Goal: Task Accomplishment & Management: Use online tool/utility

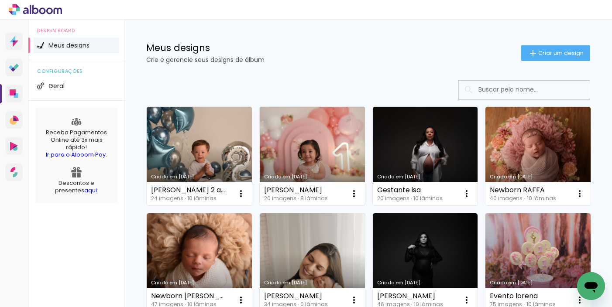
scroll to position [3, 0]
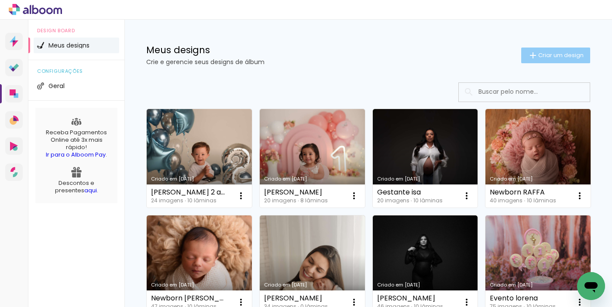
click at [528, 53] on iron-icon at bounding box center [533, 55] width 10 height 10
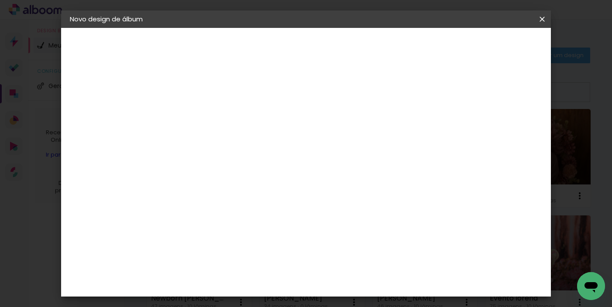
click at [213, 123] on input at bounding box center [213, 117] width 0 height 14
click at [0, 0] on paper-icon-button at bounding box center [0, 0] width 0 height 0
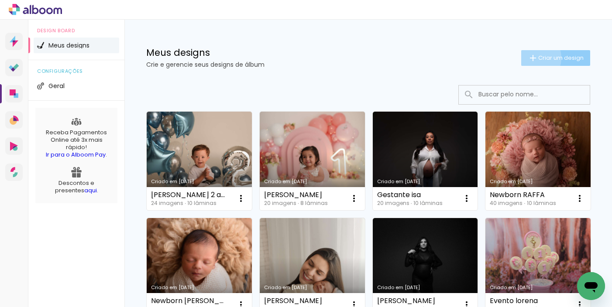
click at [528, 58] on iron-icon at bounding box center [533, 58] width 10 height 10
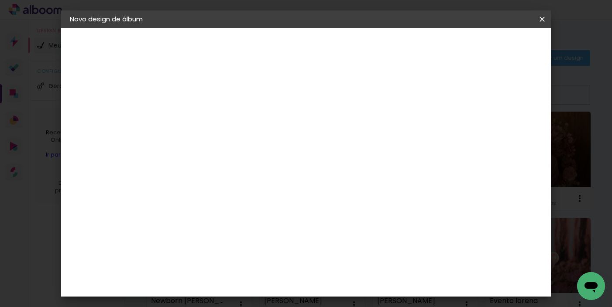
click at [213, 110] on input at bounding box center [213, 117] width 0 height 14
type input "lais"
type paper-input "lais"
click at [0, 0] on slot "Avançar" at bounding box center [0, 0] width 0 height 0
click at [220, 161] on input at bounding box center [235, 166] width 88 height 11
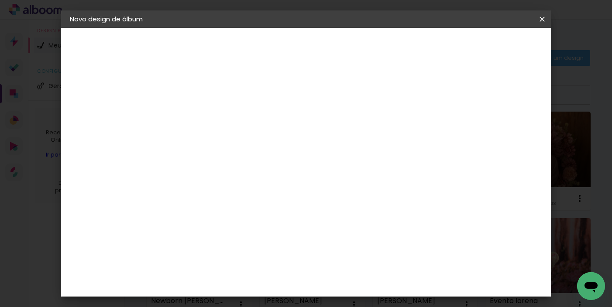
type input "fun"
type paper-input "fun"
click at [203, 193] on paper-item "Funbooks" at bounding box center [226, 197] width 77 height 19
click at [0, 0] on slot "Avançar" at bounding box center [0, 0] width 0 height 0
click at [304, 166] on span "15 × 20 cm" at bounding box center [287, 176] width 32 height 23
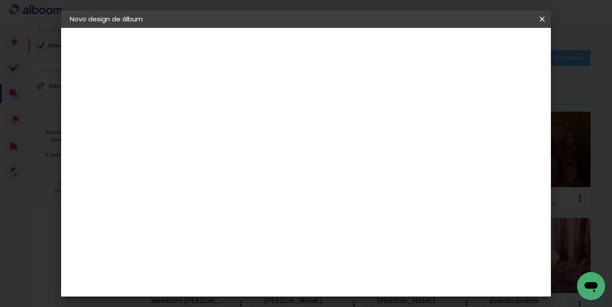
click at [0, 0] on slot "Avançar" at bounding box center [0, 0] width 0 height 0
click at [487, 46] on span "Iniciar design" at bounding box center [467, 46] width 40 height 6
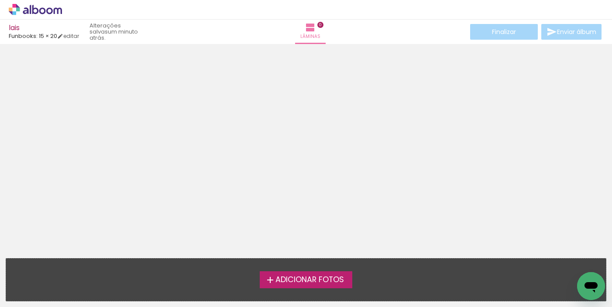
click at [265, 276] on iron-icon at bounding box center [270, 280] width 10 height 10
click at [0, 0] on input "file" at bounding box center [0, 0] width 0 height 0
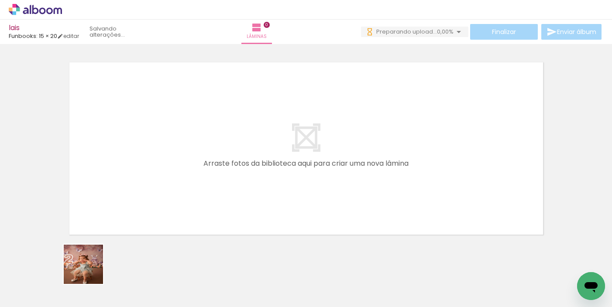
drag, startPoint x: 88, startPoint y: 275, endPoint x: 131, endPoint y: 264, distance: 45.1
click at [134, 182] on quentale-workspace at bounding box center [306, 153] width 612 height 307
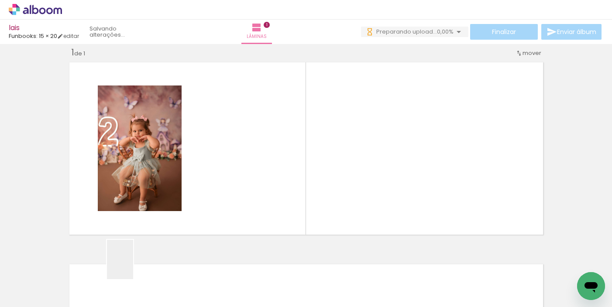
scroll to position [11, 0]
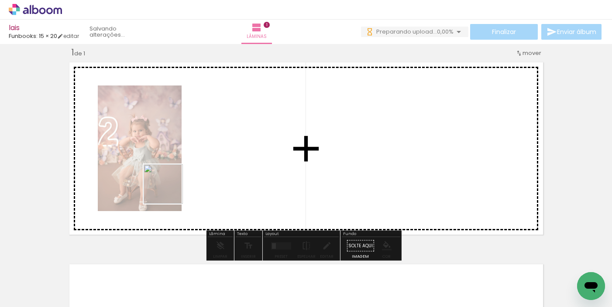
drag, startPoint x: 131, startPoint y: 264, endPoint x: 196, endPoint y: 162, distance: 120.3
click at [196, 162] on quentale-workspace at bounding box center [306, 153] width 612 height 307
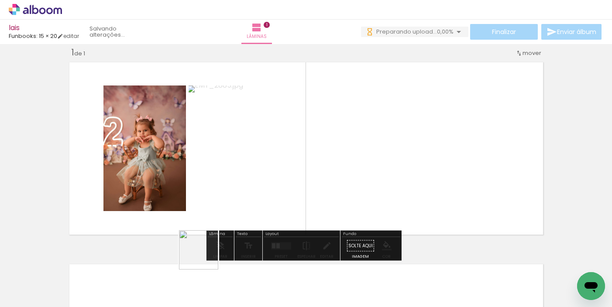
drag, startPoint x: 205, startPoint y: 257, endPoint x: 244, endPoint y: 180, distance: 85.5
click at [266, 169] on quentale-workspace at bounding box center [306, 153] width 612 height 307
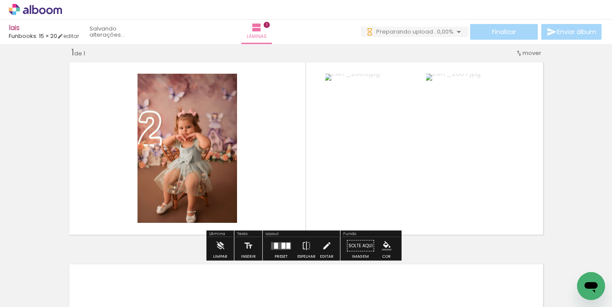
scroll to position [0, 0]
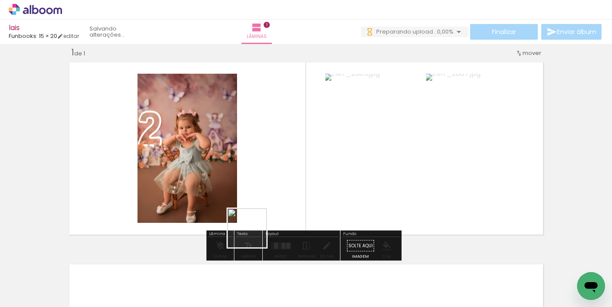
drag, startPoint x: 249, startPoint y: 253, endPoint x: 270, endPoint y: 147, distance: 107.8
click at [285, 151] on quentale-workspace at bounding box center [306, 153] width 612 height 307
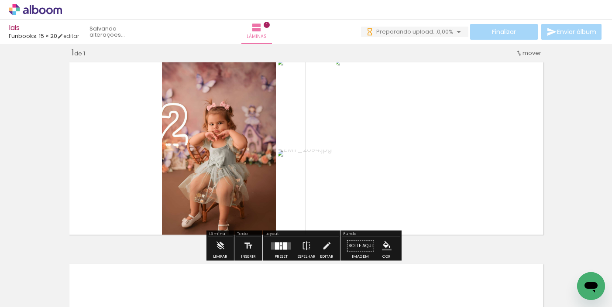
click at [285, 246] on div at bounding box center [285, 245] width 4 height 7
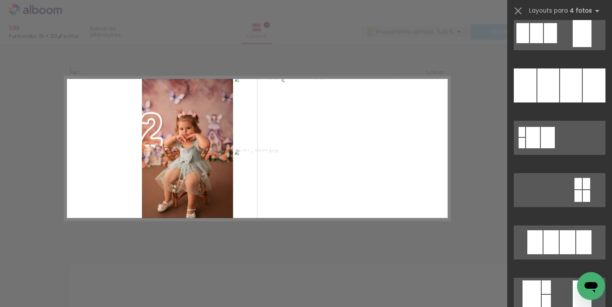
scroll to position [923, 0]
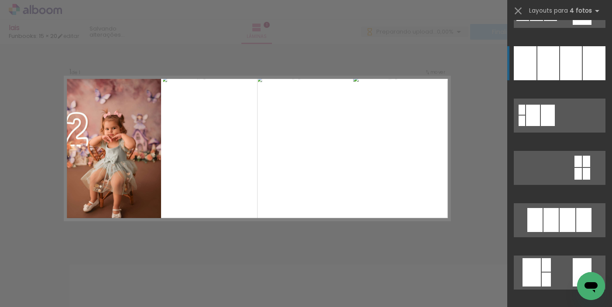
click at [560, 59] on div at bounding box center [571, 63] width 22 height 34
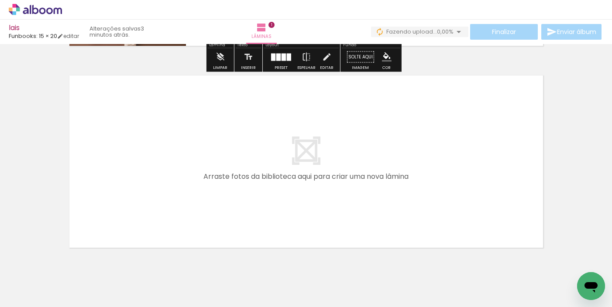
scroll to position [230, 0]
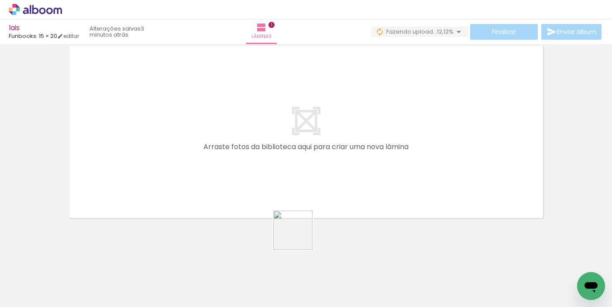
drag, startPoint x: 291, startPoint y: 273, endPoint x: 336, endPoint y: 230, distance: 61.7
click at [350, 130] on quentale-workspace at bounding box center [306, 153] width 612 height 307
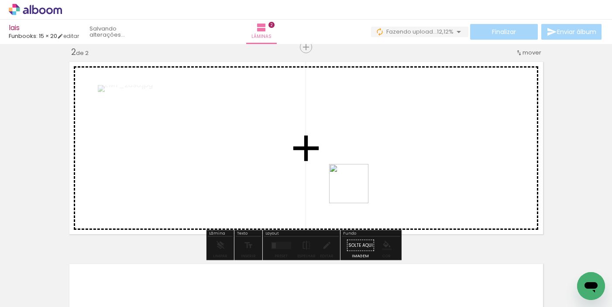
drag, startPoint x: 355, startPoint y: 190, endPoint x: 376, endPoint y: 199, distance: 22.9
click at [382, 133] on quentale-workspace at bounding box center [306, 153] width 612 height 307
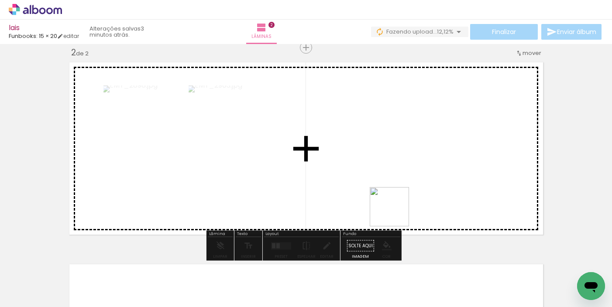
drag, startPoint x: 388, startPoint y: 252, endPoint x: 411, endPoint y: 238, distance: 26.8
click at [422, 154] on quentale-workspace at bounding box center [306, 153] width 612 height 307
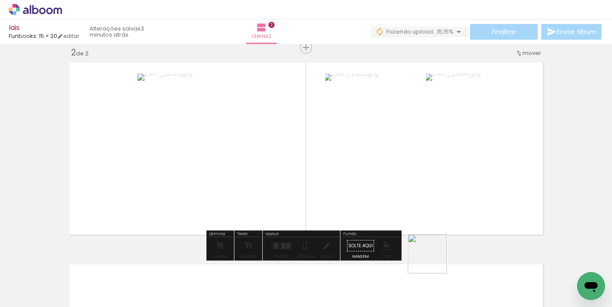
drag, startPoint x: 434, startPoint y: 281, endPoint x: 426, endPoint y: 182, distance: 98.9
click at [438, 167] on quentale-workspace at bounding box center [306, 153] width 612 height 307
drag, startPoint x: 279, startPoint y: 244, endPoint x: 310, endPoint y: 247, distance: 31.5
click at [279, 245] on quentale-layouter at bounding box center [281, 245] width 20 height 7
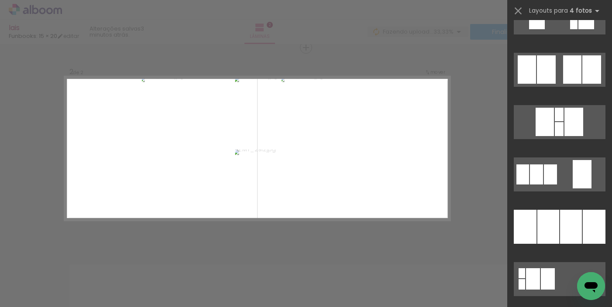
scroll to position [767, 0]
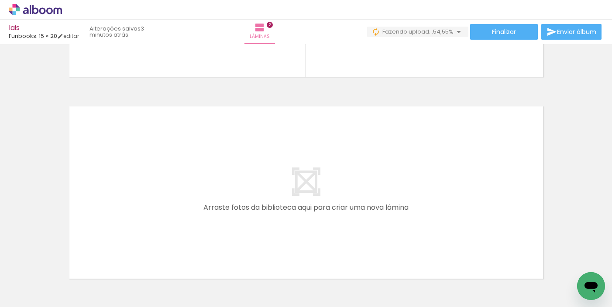
scroll to position [0, 304]
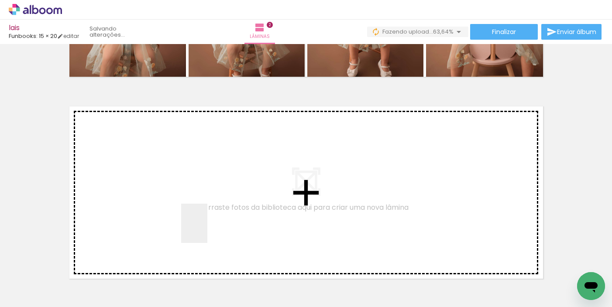
drag, startPoint x: 182, startPoint y: 277, endPoint x: 239, endPoint y: 253, distance: 61.6
click at [229, 197] on quentale-workspace at bounding box center [306, 153] width 612 height 307
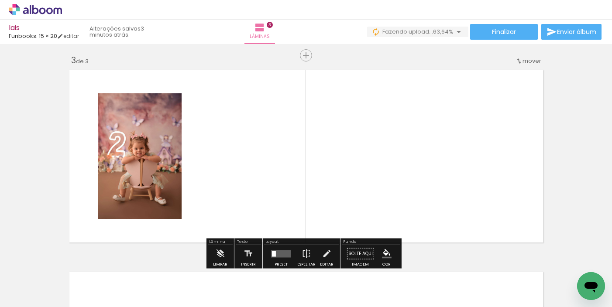
click at [267, 180] on div "Inserir lâmina 1 de 3 Inserir lâmina 2 de 3 Inserir lâmina 3 de 3" at bounding box center [306, 44] width 612 height 809
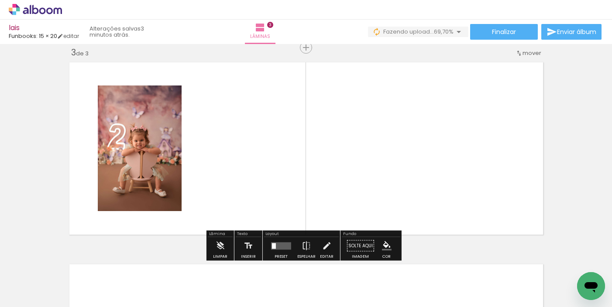
drag, startPoint x: 233, startPoint y: 287, endPoint x: 280, endPoint y: 228, distance: 75.2
click at [274, 190] on quentale-workspace at bounding box center [306, 153] width 612 height 307
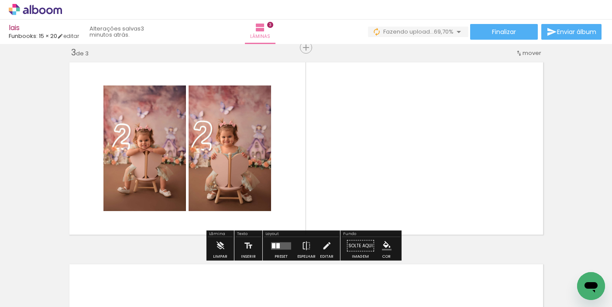
drag, startPoint x: 290, startPoint y: 247, endPoint x: 325, endPoint y: 168, distance: 86.8
click at [334, 156] on quentale-workspace at bounding box center [306, 153] width 612 height 307
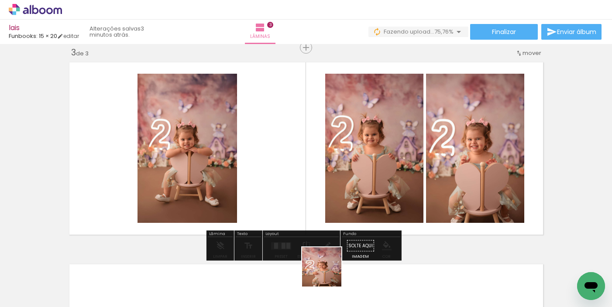
drag, startPoint x: 328, startPoint y: 274, endPoint x: 357, endPoint y: 146, distance: 130.6
click at [368, 145] on quentale-workspace at bounding box center [306, 153] width 612 height 307
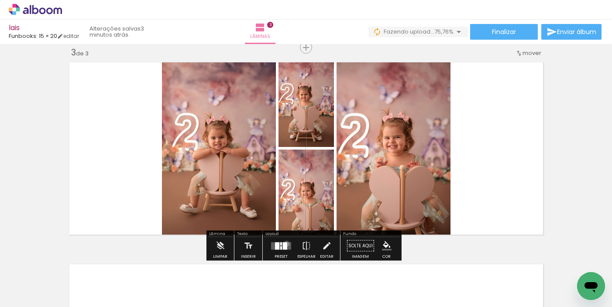
drag, startPoint x: 285, startPoint y: 244, endPoint x: 339, endPoint y: 225, distance: 57.3
click at [285, 244] on quentale-layouter at bounding box center [281, 245] width 20 height 7
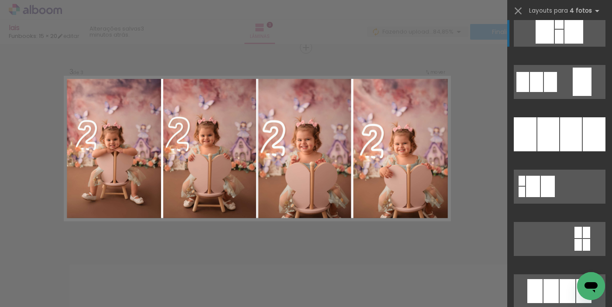
scroll to position [854, 0]
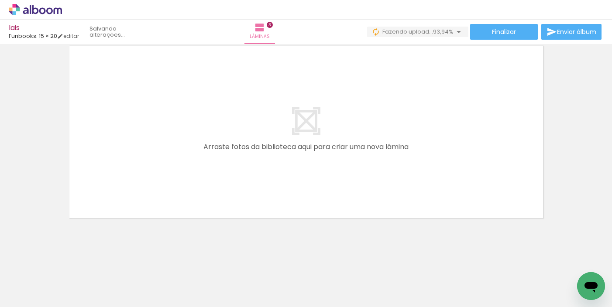
scroll to position [0, 410]
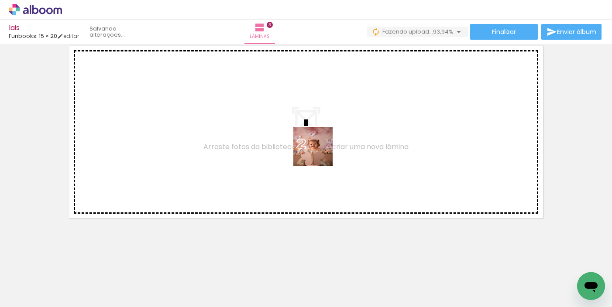
drag, startPoint x: 286, startPoint y: 230, endPoint x: 321, endPoint y: 213, distance: 38.8
click at [325, 146] on quentale-workspace at bounding box center [306, 153] width 612 height 307
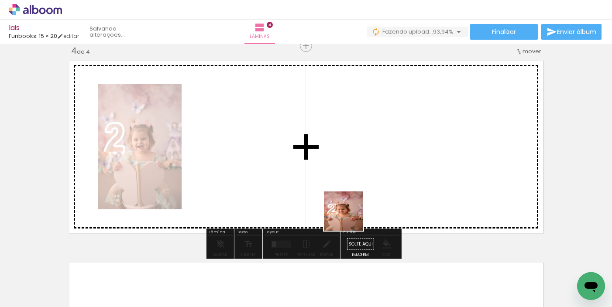
scroll to position [617, 0]
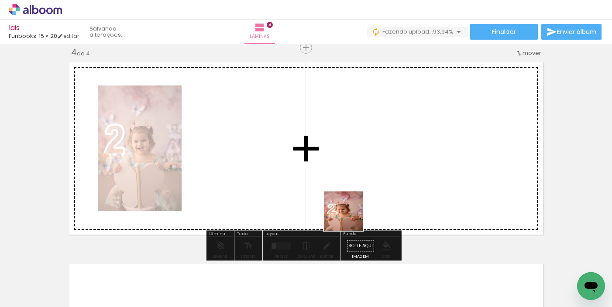
drag, startPoint x: 328, startPoint y: 284, endPoint x: 369, endPoint y: 177, distance: 114.7
click at [365, 173] on quentale-workspace at bounding box center [306, 153] width 612 height 307
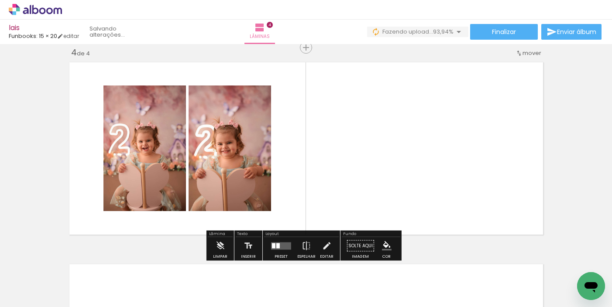
drag, startPoint x: 373, startPoint y: 277, endPoint x: 407, endPoint y: 208, distance: 77.3
click at [410, 170] on quentale-workspace at bounding box center [306, 153] width 612 height 307
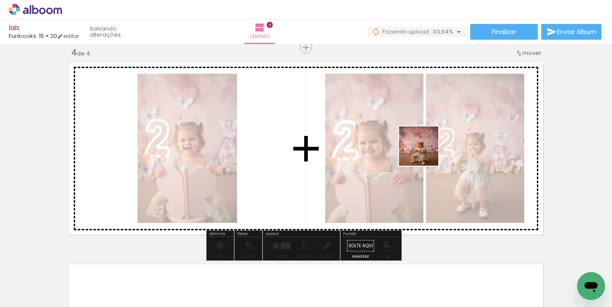
drag, startPoint x: 417, startPoint y: 285, endPoint x: 359, endPoint y: 208, distance: 96.0
click at [424, 152] on quentale-workspace at bounding box center [306, 153] width 612 height 307
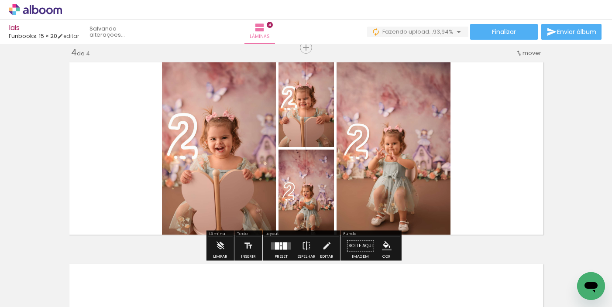
drag, startPoint x: 276, startPoint y: 250, endPoint x: 312, endPoint y: 250, distance: 35.8
click at [276, 249] on div at bounding box center [281, 245] width 24 height 17
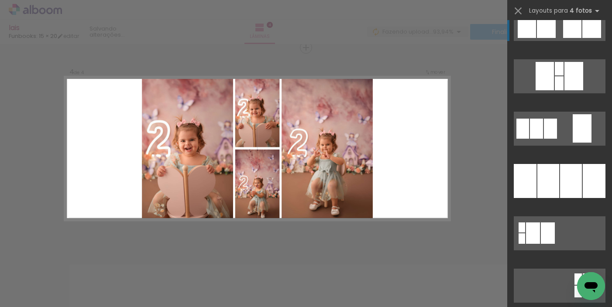
scroll to position [807, 0]
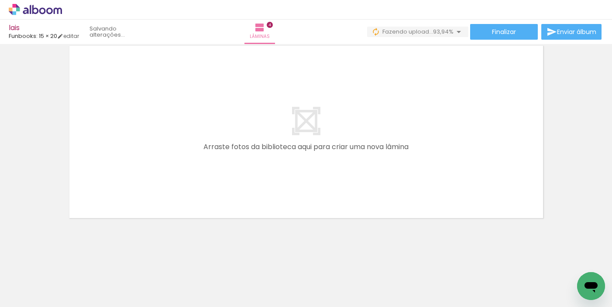
scroll to position [0, 680]
drag, startPoint x: 197, startPoint y: 267, endPoint x: 240, endPoint y: 208, distance: 73.1
click at [246, 162] on quentale-workspace at bounding box center [306, 153] width 612 height 307
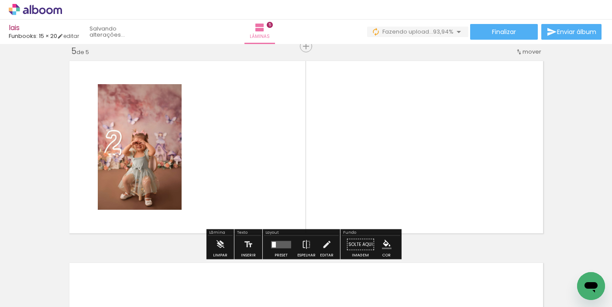
scroll to position [819, 0]
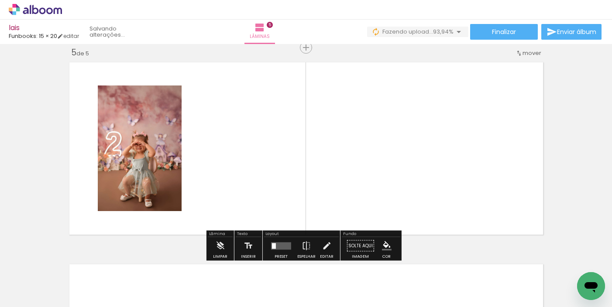
drag, startPoint x: 271, startPoint y: 175, endPoint x: 280, endPoint y: 189, distance: 16.8
click at [279, 158] on quentale-workspace at bounding box center [306, 153] width 612 height 307
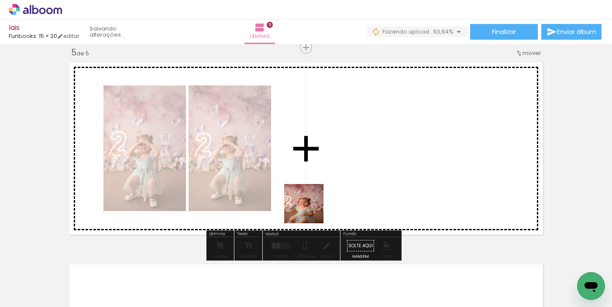
drag, startPoint x: 292, startPoint y: 272, endPoint x: 339, endPoint y: 223, distance: 67.3
click at [339, 157] on quentale-workspace at bounding box center [306, 153] width 612 height 307
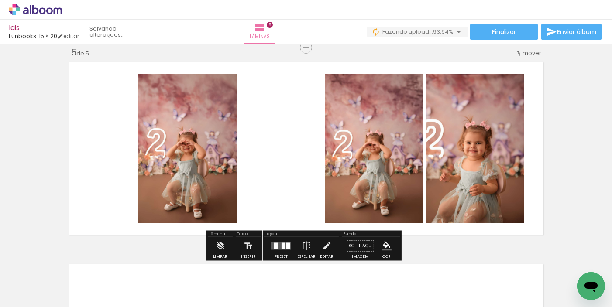
drag, startPoint x: 346, startPoint y: 203, endPoint x: 333, endPoint y: 189, distance: 18.5
click at [354, 160] on quentale-workspace at bounding box center [306, 153] width 612 height 307
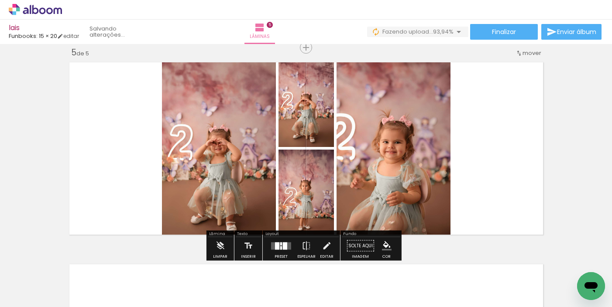
click at [280, 249] on div at bounding box center [281, 245] width 24 height 17
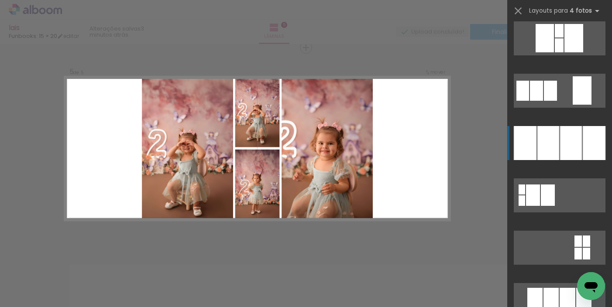
scroll to position [846, 0]
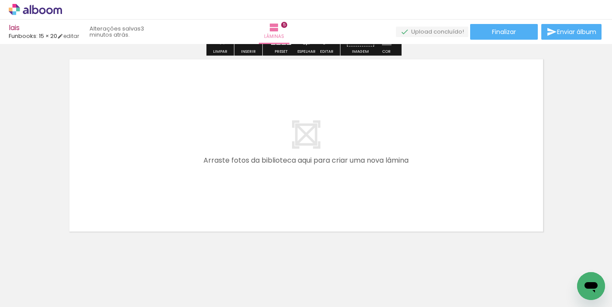
scroll to position [1038, 0]
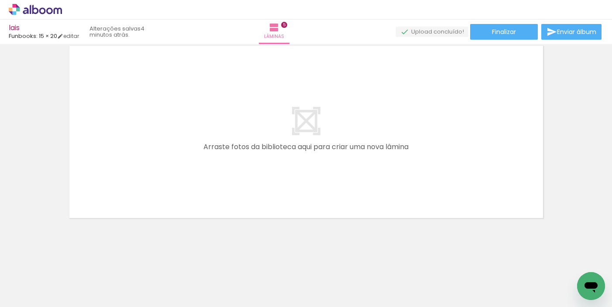
drag, startPoint x: 392, startPoint y: 276, endPoint x: 394, endPoint y: 119, distance: 157.2
click at [394, 120] on quentale-workspace at bounding box center [306, 153] width 612 height 307
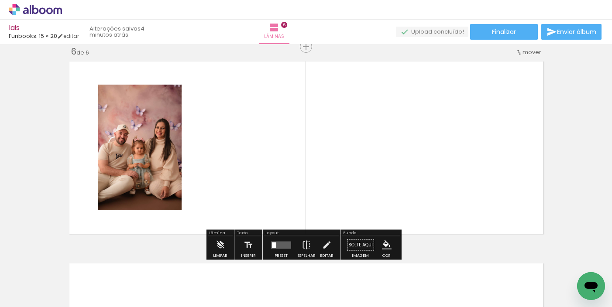
scroll to position [1021, 0]
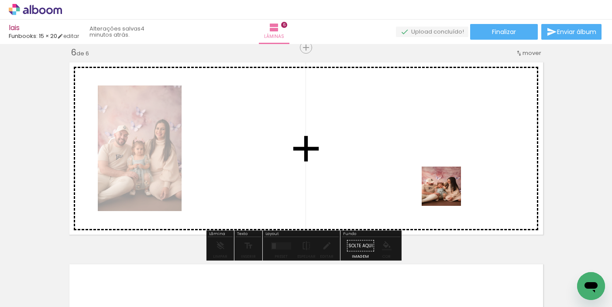
drag, startPoint x: 448, startPoint y: 193, endPoint x: 449, endPoint y: 177, distance: 16.2
click at [453, 146] on quentale-workspace at bounding box center [306, 153] width 612 height 307
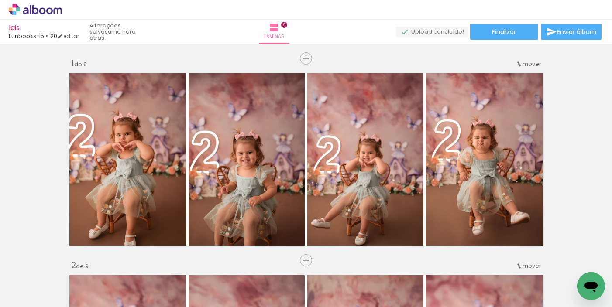
scroll to position [0, 1075]
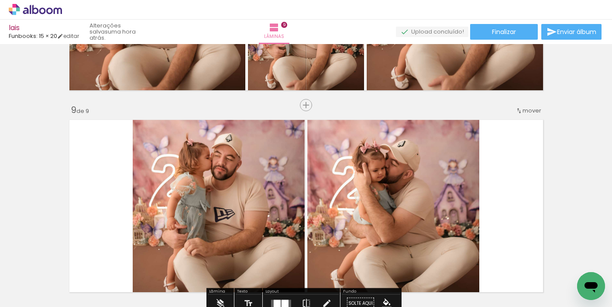
scroll to position [1561, 0]
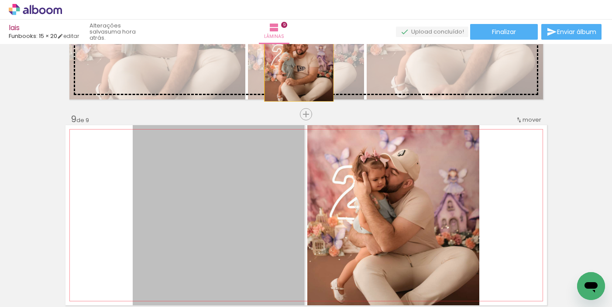
drag, startPoint x: 272, startPoint y: 175, endPoint x: 310, endPoint y: 93, distance: 89.8
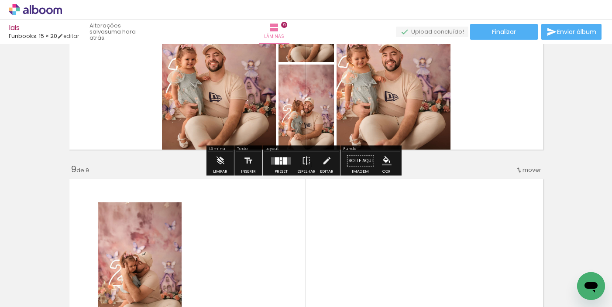
scroll to position [1511, 0]
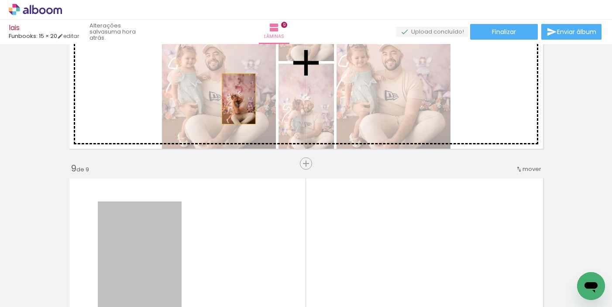
drag, startPoint x: 168, startPoint y: 246, endPoint x: 247, endPoint y: 82, distance: 181.7
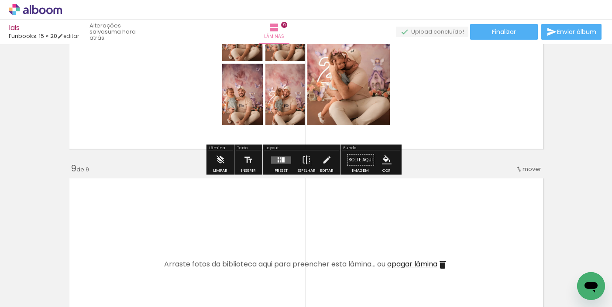
click at [282, 158] on div at bounding box center [283, 159] width 3 height 5
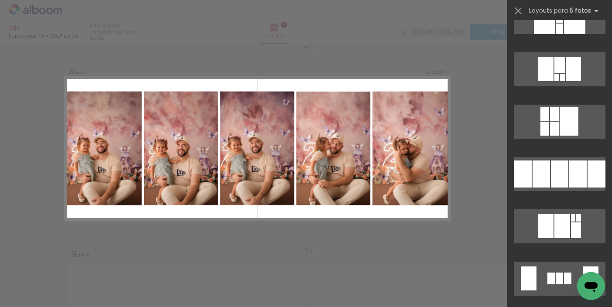
scroll to position [2129, 0]
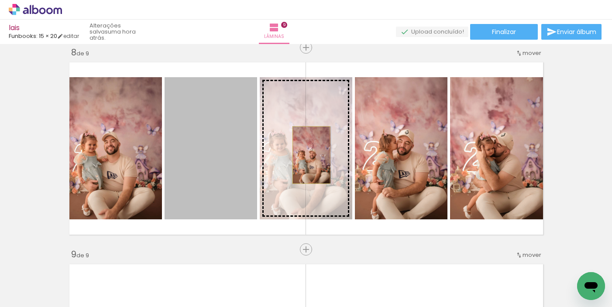
drag, startPoint x: 224, startPoint y: 155, endPoint x: 309, endPoint y: 155, distance: 85.1
click at [0, 0] on slot at bounding box center [0, 0] width 0 height 0
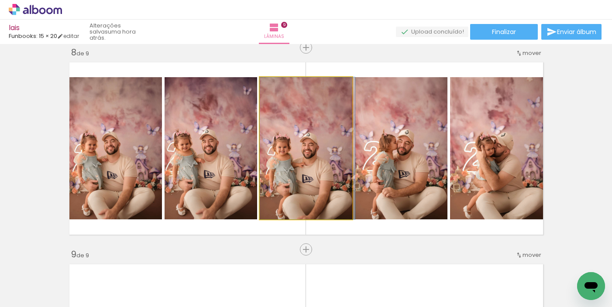
drag, startPoint x: 307, startPoint y: 160, endPoint x: 331, endPoint y: 161, distance: 24.0
click at [331, 161] on div at bounding box center [307, 148] width 95 height 142
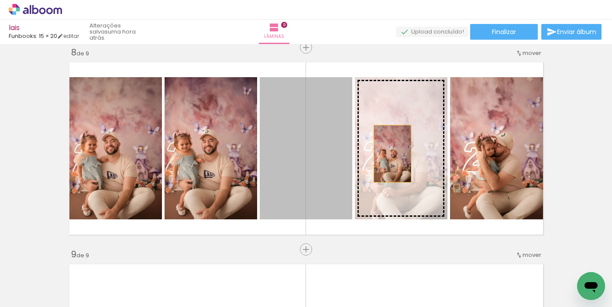
drag, startPoint x: 313, startPoint y: 152, endPoint x: 399, endPoint y: 157, distance: 86.1
click at [0, 0] on slot at bounding box center [0, 0] width 0 height 0
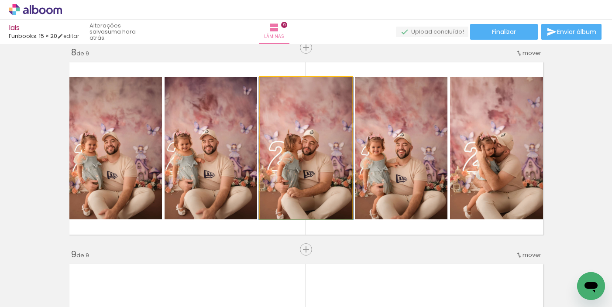
drag, startPoint x: 318, startPoint y: 156, endPoint x: 304, endPoint y: 156, distance: 14.4
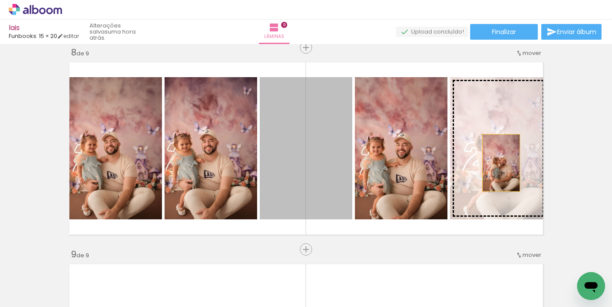
drag, startPoint x: 304, startPoint y: 156, endPoint x: 502, endPoint y: 164, distance: 198.3
click at [0, 0] on slot at bounding box center [0, 0] width 0 height 0
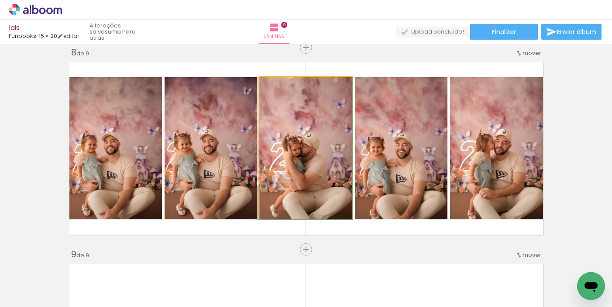
drag, startPoint x: 320, startPoint y: 144, endPoint x: 305, endPoint y: 144, distance: 14.8
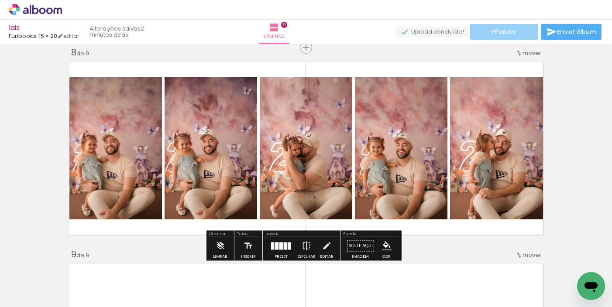
click at [493, 30] on span "Finalizar" at bounding box center [504, 32] width 24 height 6
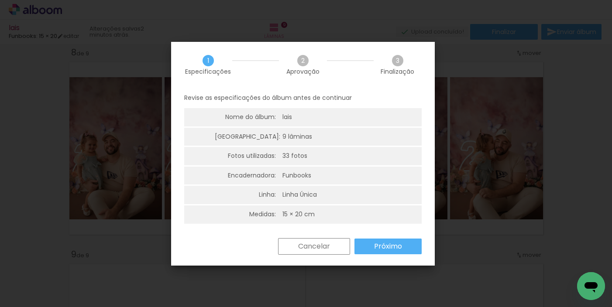
click at [0, 0] on slot "Cancelar" at bounding box center [0, 0] width 0 height 0
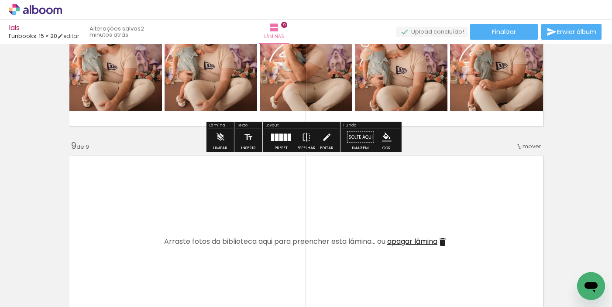
scroll to position [1544, 0]
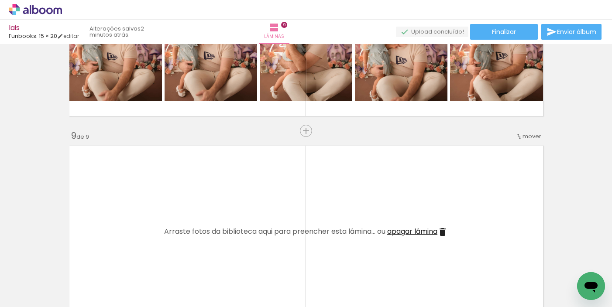
click at [434, 228] on span "apagar lâmina" at bounding box center [412, 232] width 50 height 10
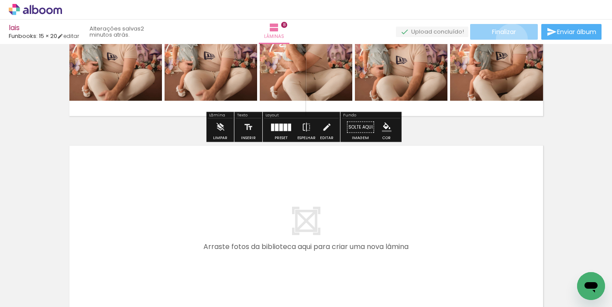
click at [508, 39] on paper-button "Finalizar" at bounding box center [504, 32] width 68 height 16
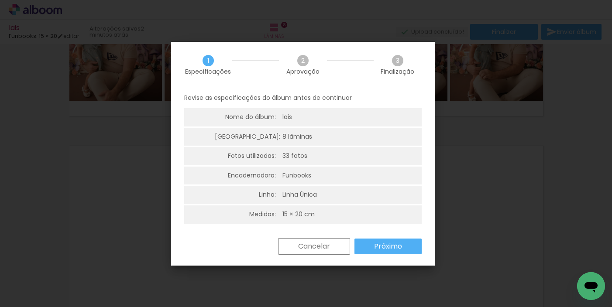
click at [368, 250] on paper-button "Próximo" at bounding box center [387, 247] width 67 height 16
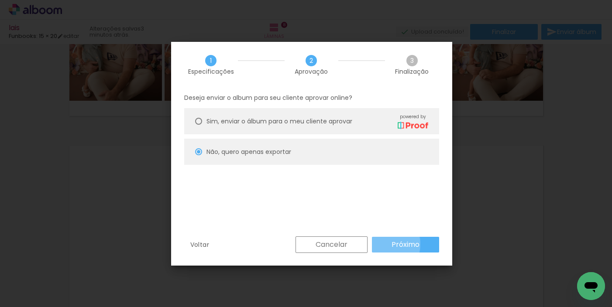
click at [385, 244] on paper-button "Próximo" at bounding box center [405, 245] width 67 height 16
type input "Alta, 300 DPI"
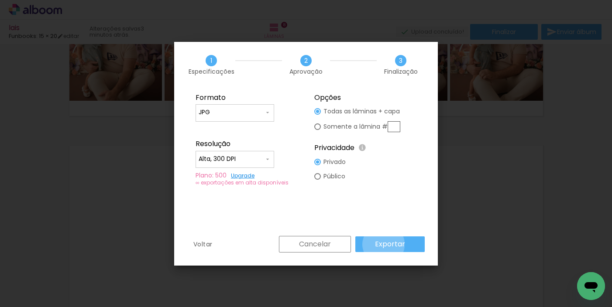
click at [0, 0] on slot "Exportar" at bounding box center [0, 0] width 0 height 0
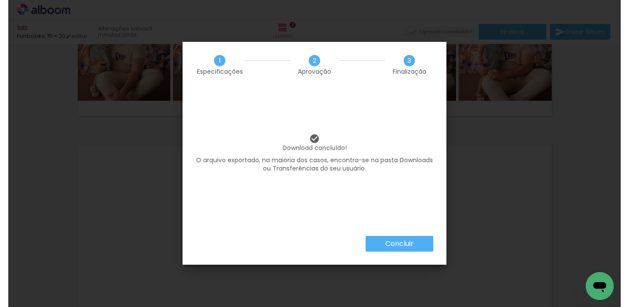
scroll to position [0, 1075]
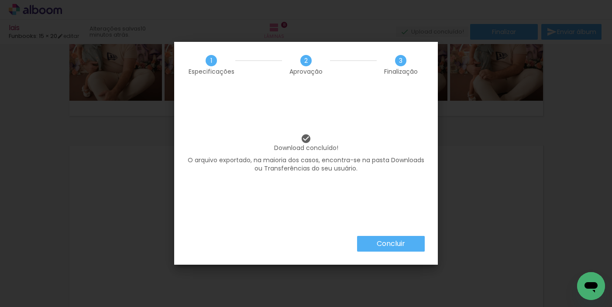
click at [0, 0] on slot "Concluir" at bounding box center [0, 0] width 0 height 0
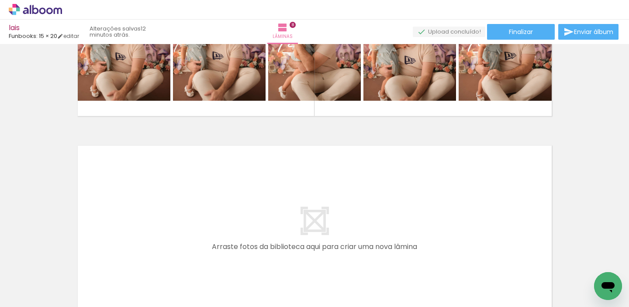
scroll to position [0, 1059]
click at [22, 30] on div "lais" at bounding box center [44, 28] width 70 height 8
click at [12, 31] on div "lais" at bounding box center [44, 28] width 70 height 8
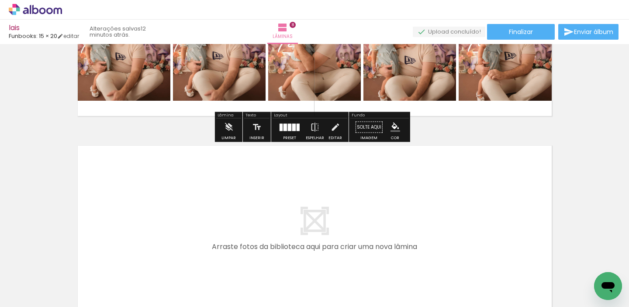
click at [10, 24] on div "lais" at bounding box center [44, 28] width 70 height 8
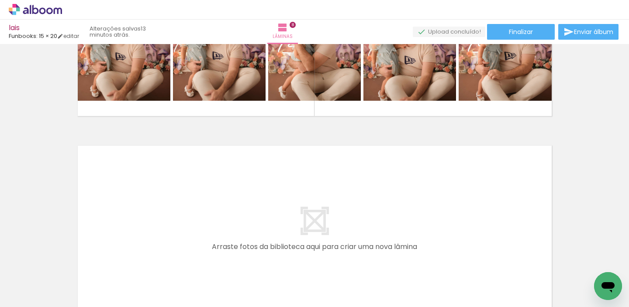
click at [19, 10] on icon at bounding box center [18, 10] width 4 height 4
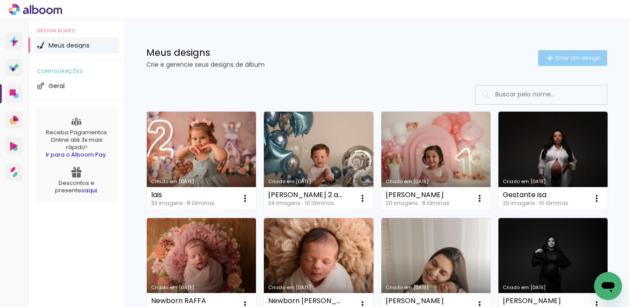
click at [555, 57] on span "Criar um design" at bounding box center [577, 58] width 45 height 6
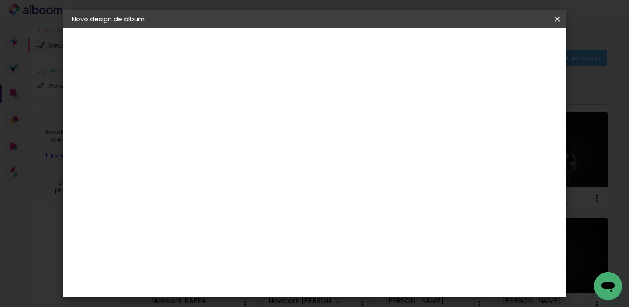
click at [214, 117] on input at bounding box center [214, 117] width 0 height 14
type input "Lis 1 ano"
type paper-input "Lis 1 ano"
click at [304, 48] on paper-button "Avançar" at bounding box center [282, 46] width 43 height 15
click at [281, 162] on input at bounding box center [236, 166] width 88 height 11
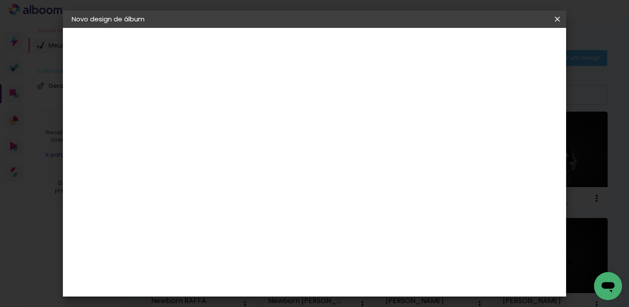
type input "fun"
type paper-input "fun"
click at [266, 203] on paper-item "Funbooks" at bounding box center [227, 197] width 77 height 19
click at [0, 0] on slot "Avançar" at bounding box center [0, 0] width 0 height 0
click at [306, 172] on span "15 × 20 cm" at bounding box center [289, 176] width 32 height 23
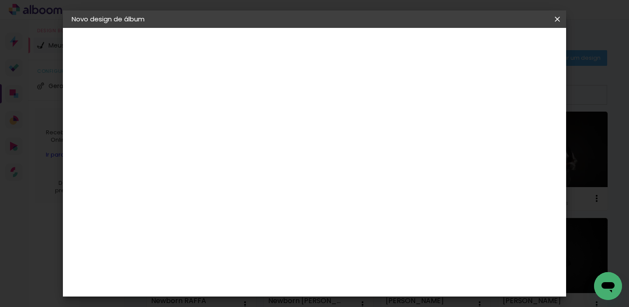
click at [0, 0] on slot "Avançar" at bounding box center [0, 0] width 0 height 0
click at [502, 44] on span "Iniciar design" at bounding box center [483, 46] width 40 height 6
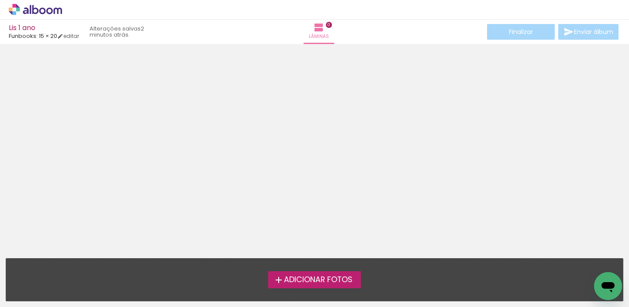
click at [9, 10] on icon at bounding box center [11, 10] width 4 height 4
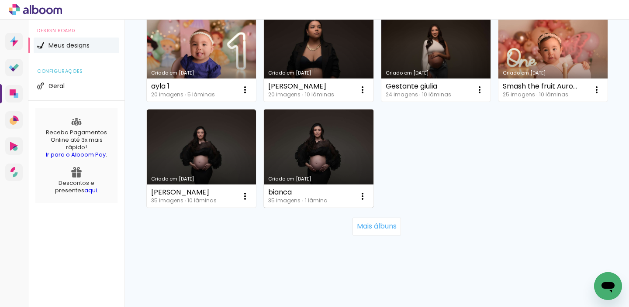
scroll to position [847, 0]
click at [367, 235] on paper-button "Mais álbuns" at bounding box center [376, 226] width 48 height 17
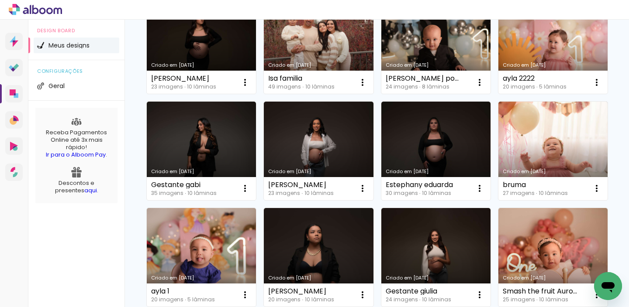
scroll to position [0, 0]
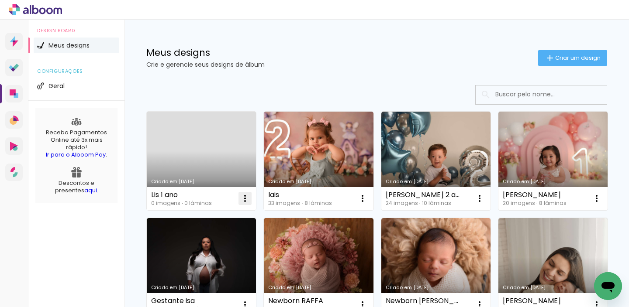
click at [245, 193] on iron-icon at bounding box center [245, 198] width 10 height 10
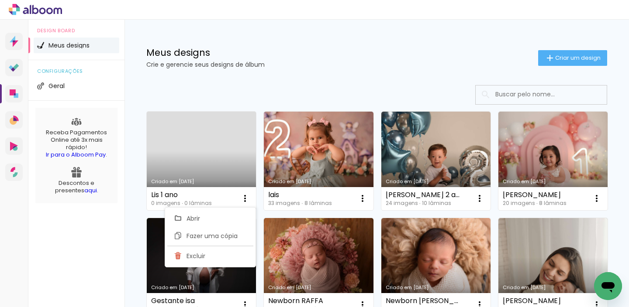
click at [203, 151] on link "Criado em [DATE]" at bounding box center [201, 161] width 109 height 99
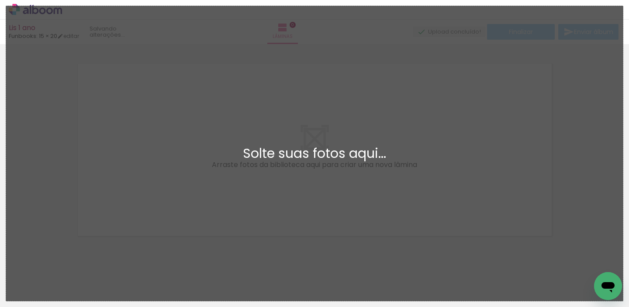
scroll to position [11, 0]
click at [238, 116] on quentale-layouter at bounding box center [314, 148] width 481 height 180
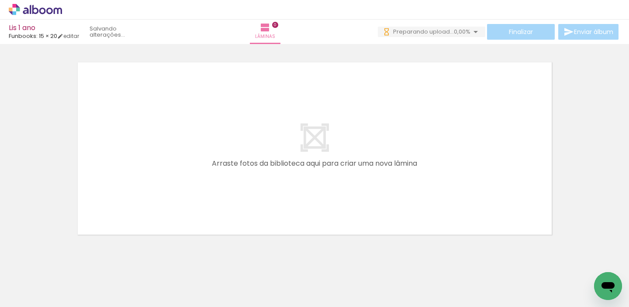
scroll to position [0, 0]
drag, startPoint x: 93, startPoint y: 274, endPoint x: 141, endPoint y: 243, distance: 57.1
click at [165, 181] on quentale-workspace at bounding box center [314, 153] width 629 height 307
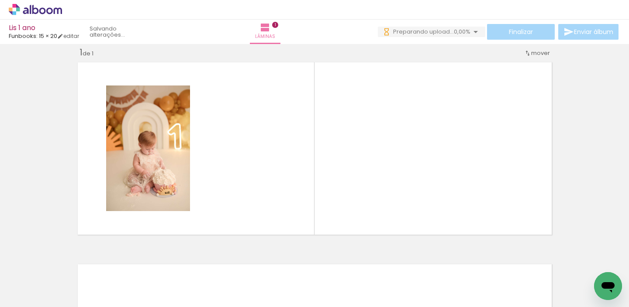
scroll to position [11, 0]
drag, startPoint x: 246, startPoint y: 172, endPoint x: 243, endPoint y: 164, distance: 8.6
click at [253, 166] on quentale-workspace at bounding box center [314, 153] width 629 height 307
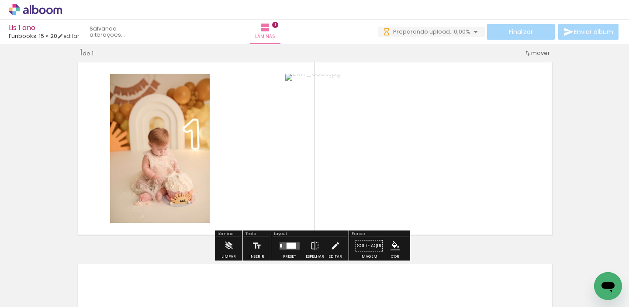
click at [290, 243] on div at bounding box center [291, 246] width 10 height 6
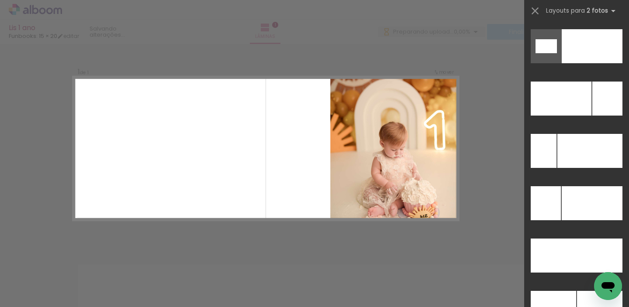
scroll to position [3926, 0]
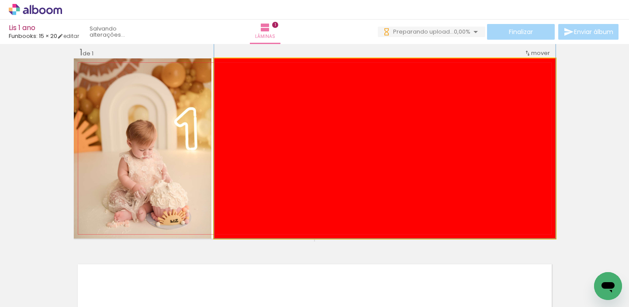
drag, startPoint x: 277, startPoint y: 163, endPoint x: 260, endPoint y: 58, distance: 106.2
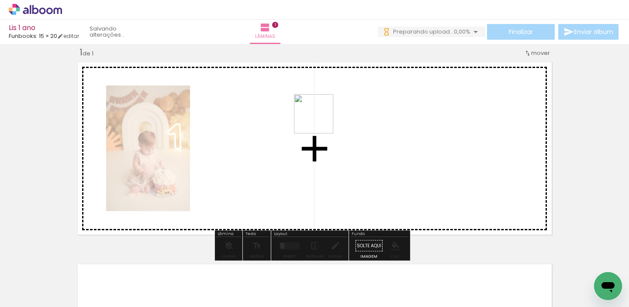
drag, startPoint x: 136, startPoint y: 282, endPoint x: 339, endPoint y: 110, distance: 265.8
click at [339, 110] on quentale-workspace at bounding box center [314, 153] width 629 height 307
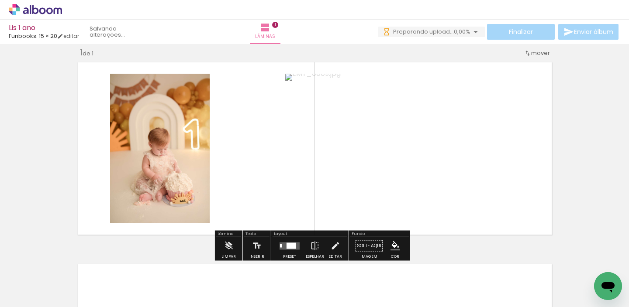
click at [291, 243] on div at bounding box center [291, 246] width 10 height 6
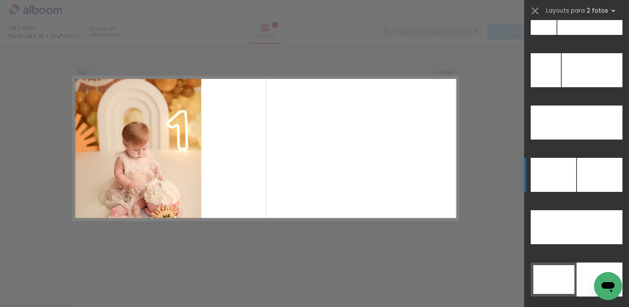
scroll to position [4057, 0]
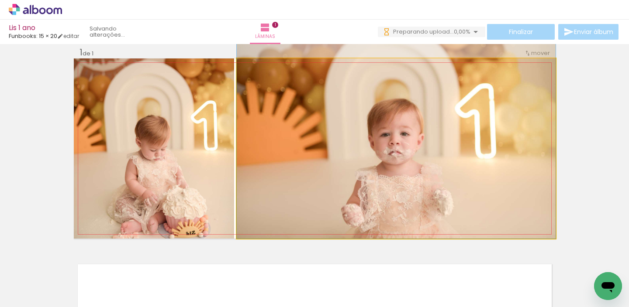
drag, startPoint x: 427, startPoint y: 191, endPoint x: 434, endPoint y: 156, distance: 35.2
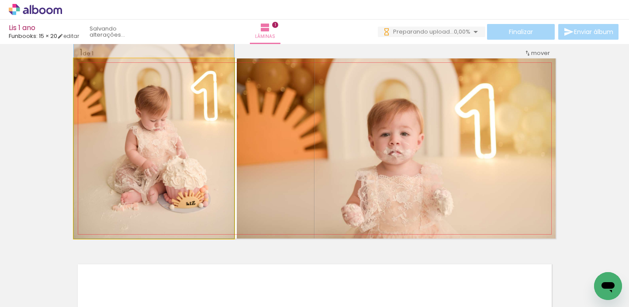
drag, startPoint x: 156, startPoint y: 170, endPoint x: 159, endPoint y: 125, distance: 45.0
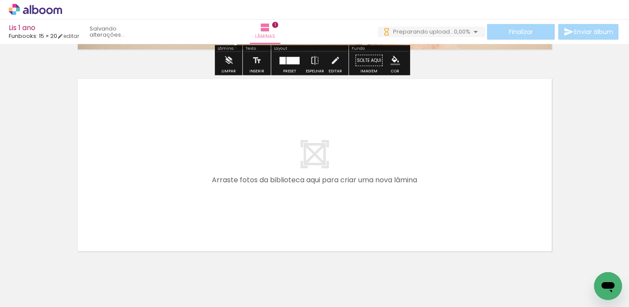
scroll to position [204, 0]
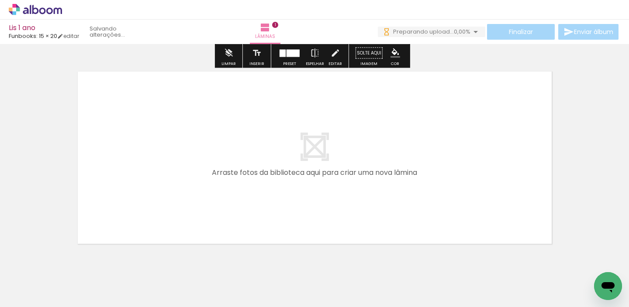
click at [272, 160] on quentale-workspace at bounding box center [314, 153] width 629 height 307
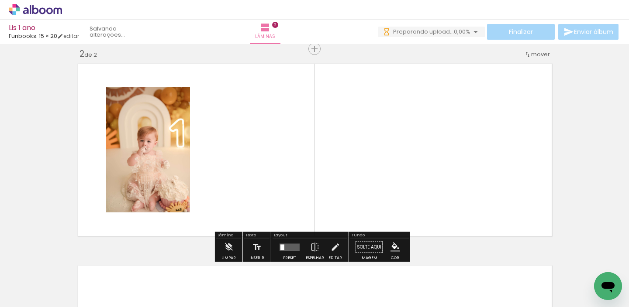
scroll to position [213, 0]
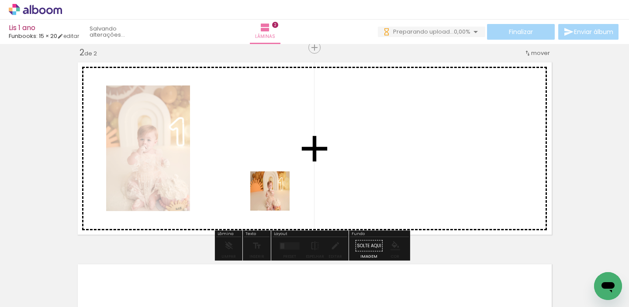
drag, startPoint x: 250, startPoint y: 276, endPoint x: 304, endPoint y: 136, distance: 149.8
click at [304, 136] on quentale-workspace at bounding box center [314, 153] width 629 height 307
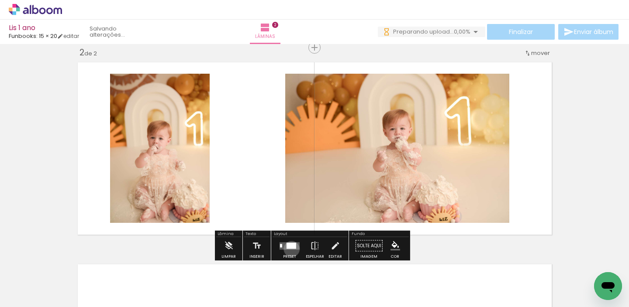
click at [289, 249] on quentale-layouter at bounding box center [289, 245] width 20 height 7
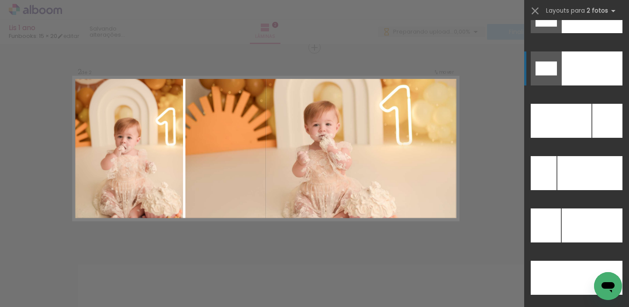
scroll to position [3908, 0]
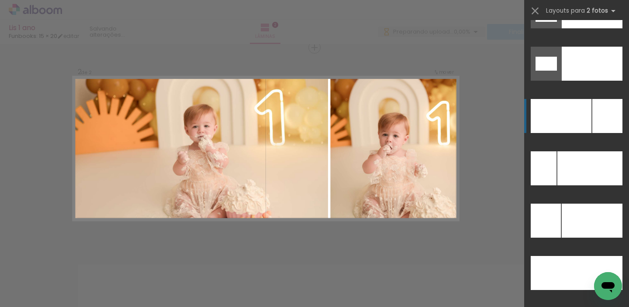
click at [581, 114] on div at bounding box center [560, 116] width 61 height 34
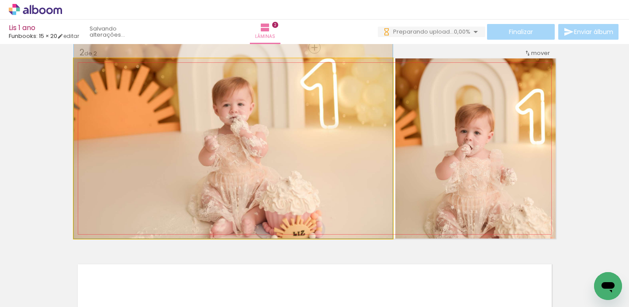
drag, startPoint x: 280, startPoint y: 161, endPoint x: 281, endPoint y: 129, distance: 31.9
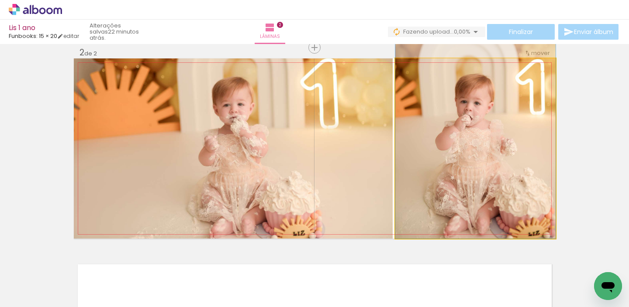
drag, startPoint x: 442, startPoint y: 166, endPoint x: 441, endPoint y: 99, distance: 66.8
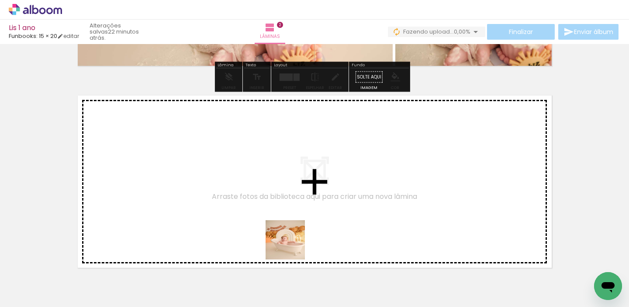
drag, startPoint x: 292, startPoint y: 278, endPoint x: 303, endPoint y: 142, distance: 135.8
click at [303, 142] on quentale-workspace at bounding box center [314, 153] width 629 height 307
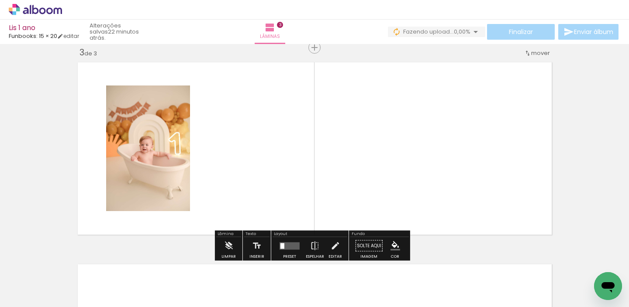
scroll to position [0, 79]
drag, startPoint x: 244, startPoint y: 280, endPoint x: 288, endPoint y: 170, distance: 118.1
click at [288, 170] on quentale-workspace at bounding box center [314, 153] width 629 height 307
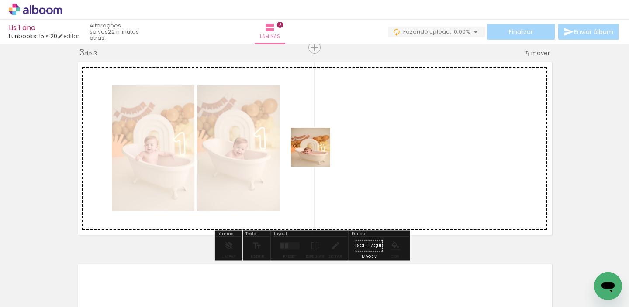
drag, startPoint x: 305, startPoint y: 268, endPoint x: 318, endPoint y: 150, distance: 119.1
click at [318, 151] on quentale-workspace at bounding box center [314, 153] width 629 height 307
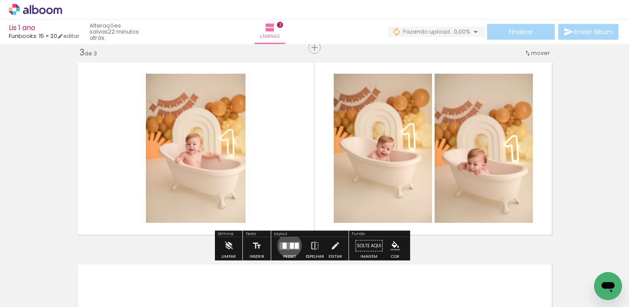
click at [290, 245] on div at bounding box center [292, 246] width 4 height 6
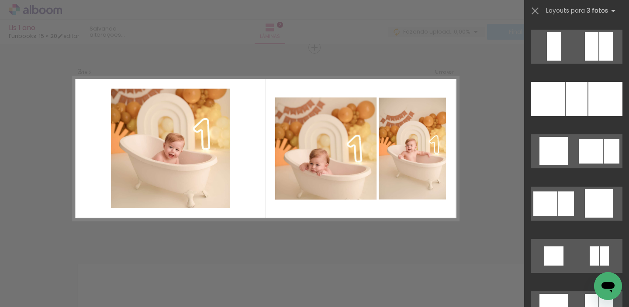
scroll to position [1155, 0]
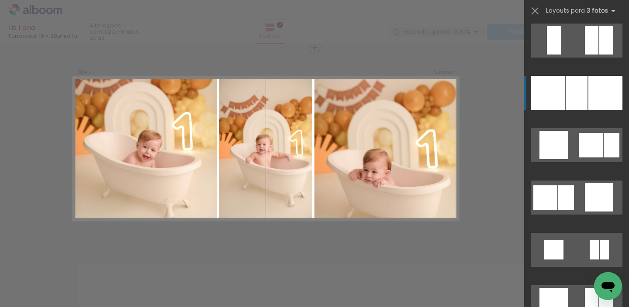
click at [579, 96] on div at bounding box center [576, 93] width 22 height 34
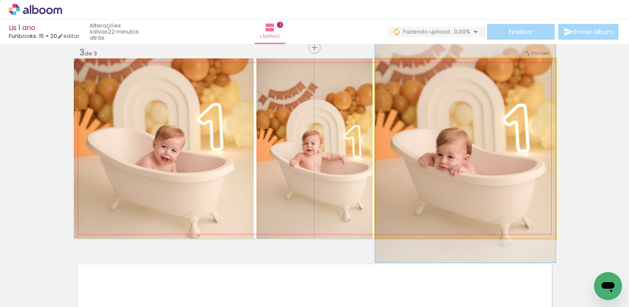
drag, startPoint x: 476, startPoint y: 157, endPoint x: 475, endPoint y: 134, distance: 23.1
click at [475, 135] on div at bounding box center [465, 128] width 180 height 270
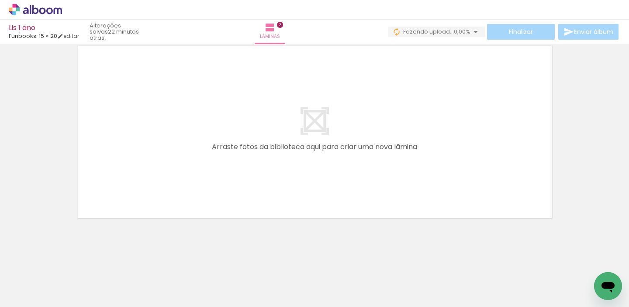
scroll to position [0, 189]
click at [305, 77] on quentale-workspace at bounding box center [314, 153] width 629 height 307
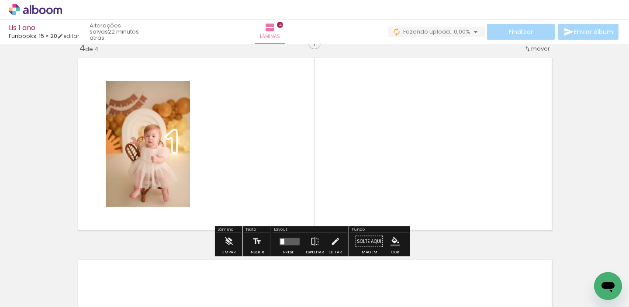
scroll to position [617, 0]
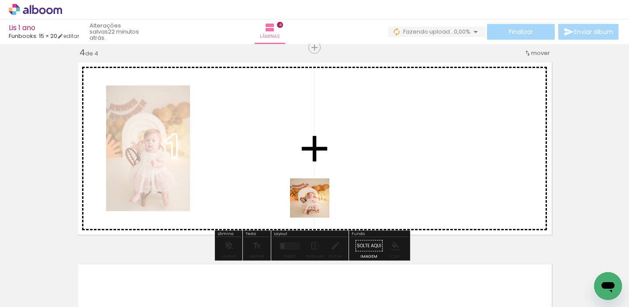
drag, startPoint x: 293, startPoint y: 270, endPoint x: 337, endPoint y: 159, distance: 118.6
click at [336, 163] on quentale-workspace at bounding box center [314, 153] width 629 height 307
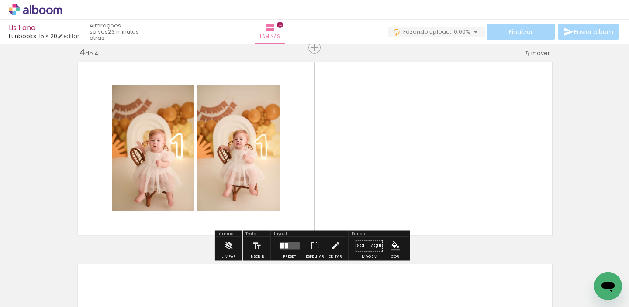
scroll to position [0, 326]
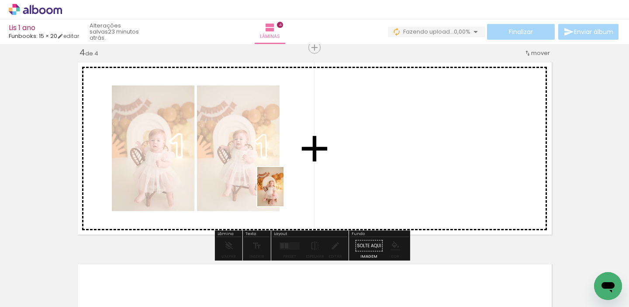
drag, startPoint x: 210, startPoint y: 274, endPoint x: 284, endPoint y: 193, distance: 109.3
click at [284, 193] on quentale-workspace at bounding box center [314, 153] width 629 height 307
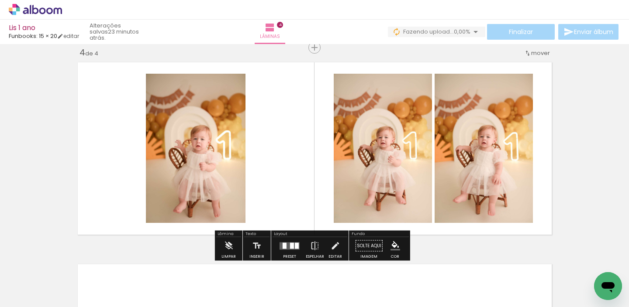
click at [286, 246] on quentale-layouter at bounding box center [289, 245] width 20 height 7
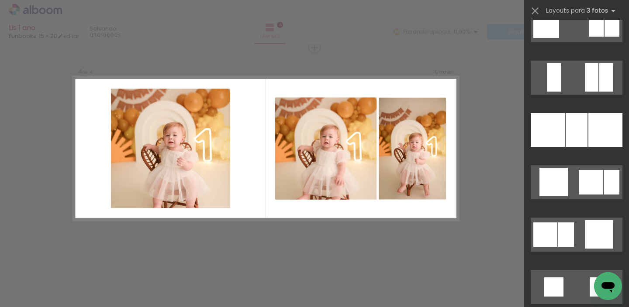
scroll to position [1119, 0]
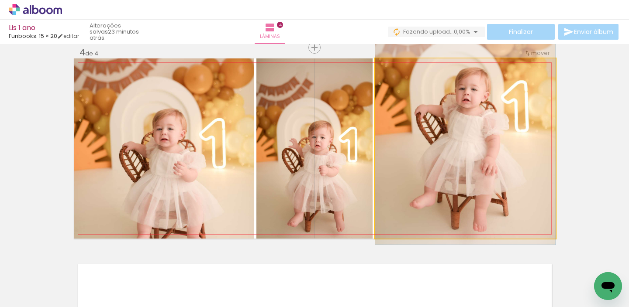
drag, startPoint x: 438, startPoint y: 182, endPoint x: 441, endPoint y: 143, distance: 39.0
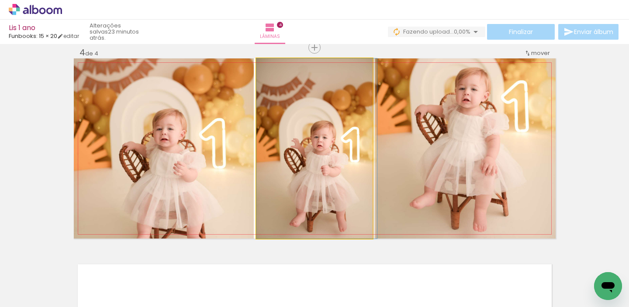
drag, startPoint x: 340, startPoint y: 142, endPoint x: 342, endPoint y: 89, distance: 52.9
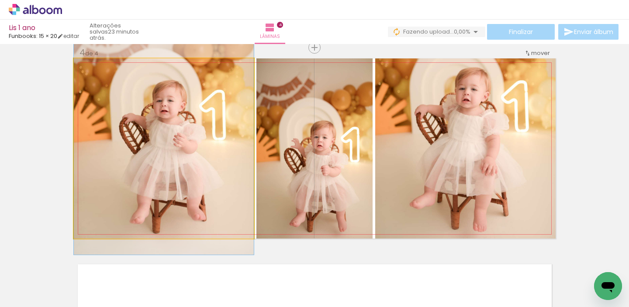
drag, startPoint x: 209, startPoint y: 142, endPoint x: 215, endPoint y: 113, distance: 28.9
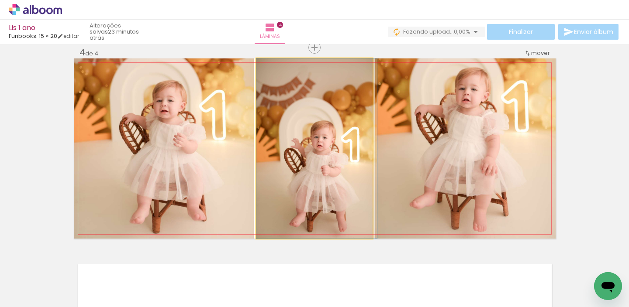
click at [317, 126] on quentale-photo at bounding box center [314, 148] width 116 height 180
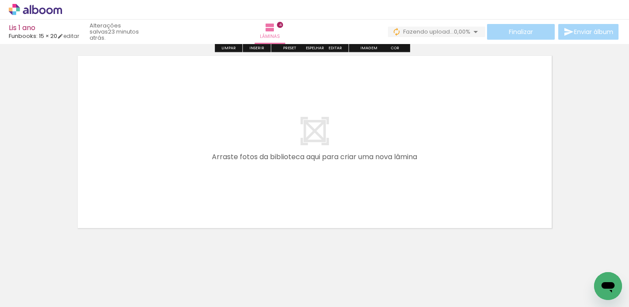
scroll to position [836, 0]
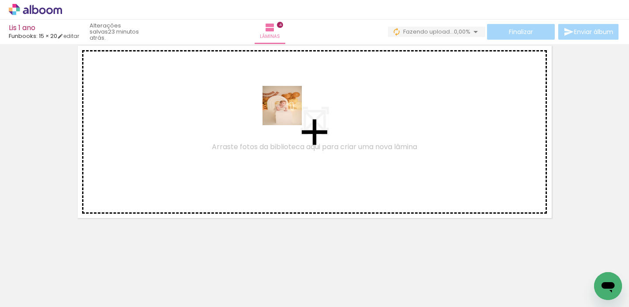
click at [292, 106] on quentale-workspace at bounding box center [314, 153] width 629 height 307
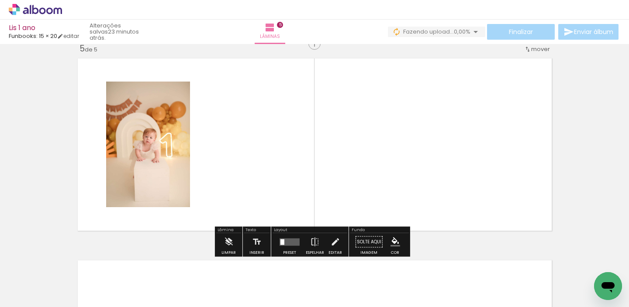
scroll to position [819, 0]
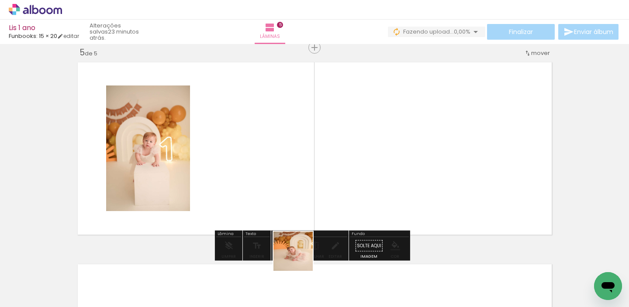
drag, startPoint x: 299, startPoint y: 271, endPoint x: 317, endPoint y: 158, distance: 114.5
click at [317, 158] on quentale-workspace at bounding box center [314, 153] width 629 height 307
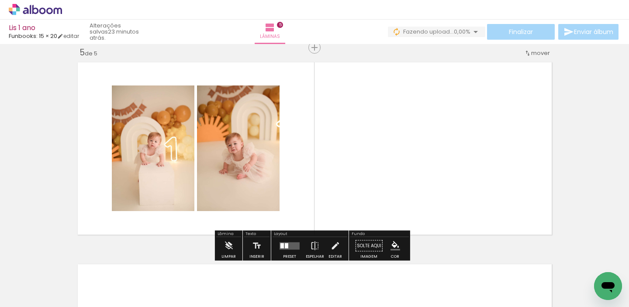
drag, startPoint x: 345, startPoint y: 272, endPoint x: 344, endPoint y: 193, distance: 78.6
click at [345, 194] on quentale-workspace at bounding box center [314, 153] width 629 height 307
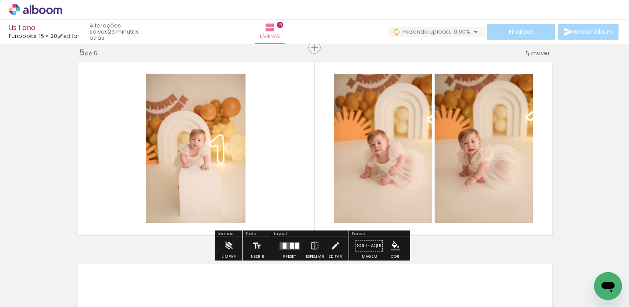
click at [290, 247] on div at bounding box center [292, 246] width 4 height 6
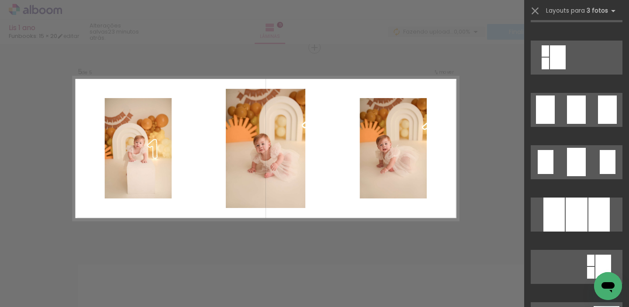
scroll to position [653, 0]
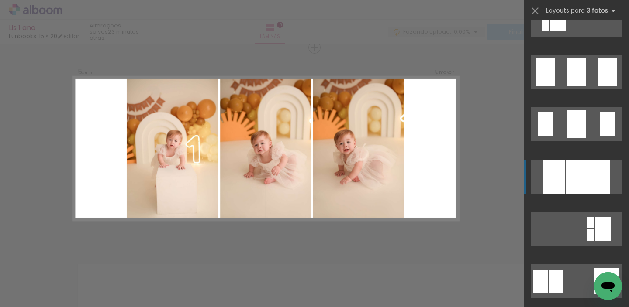
click at [567, 173] on div at bounding box center [576, 177] width 22 height 34
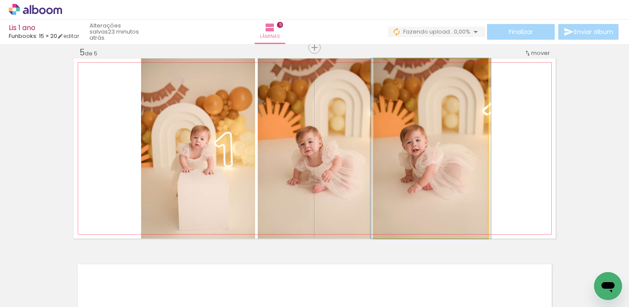
click at [435, 153] on quentale-photo at bounding box center [431, 148] width 114 height 180
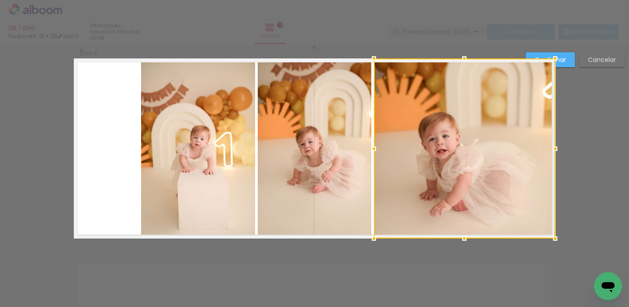
drag, startPoint x: 484, startPoint y: 147, endPoint x: 555, endPoint y: 139, distance: 70.7
click at [148, 150] on quentale-photo at bounding box center [198, 148] width 114 height 180
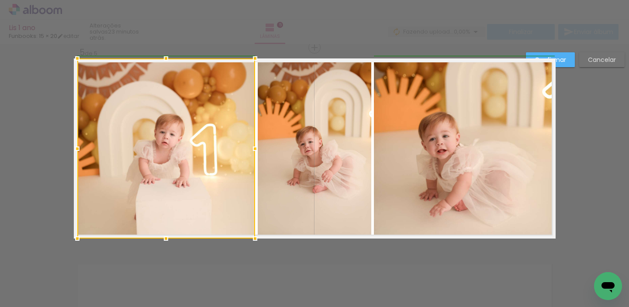
drag, startPoint x: 137, startPoint y: 148, endPoint x: 59, endPoint y: 144, distance: 77.8
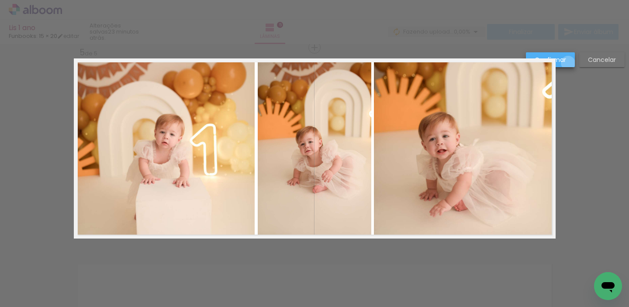
click at [568, 63] on paper-button "Confirmar" at bounding box center [550, 59] width 49 height 15
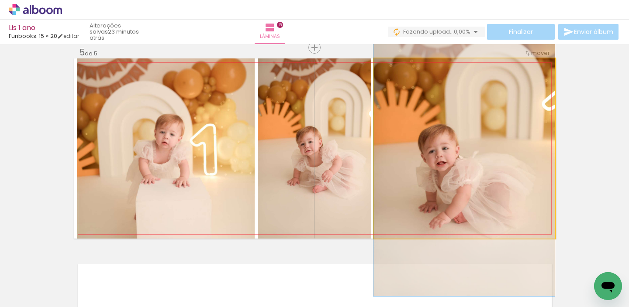
drag, startPoint x: 508, startPoint y: 140, endPoint x: 507, endPoint y: 151, distance: 11.8
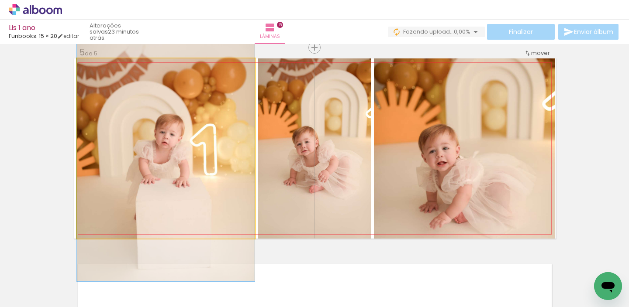
click at [217, 161] on quentale-photo at bounding box center [166, 148] width 178 height 180
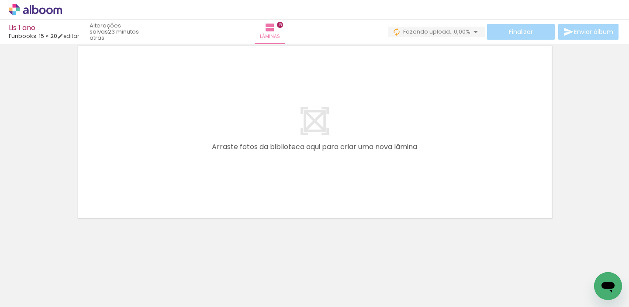
scroll to position [0, 513]
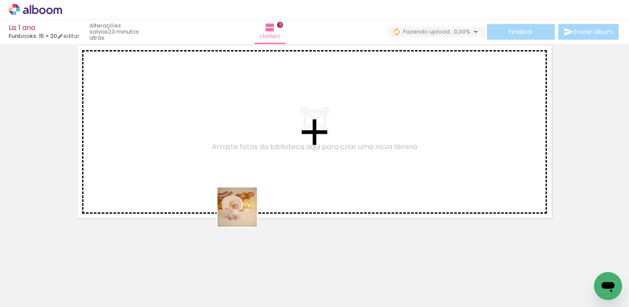
click at [286, 141] on quentale-workspace at bounding box center [314, 153] width 629 height 307
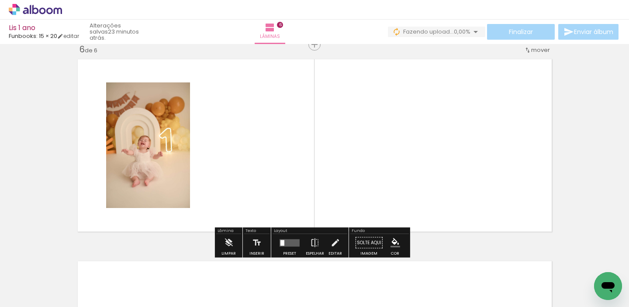
scroll to position [1021, 0]
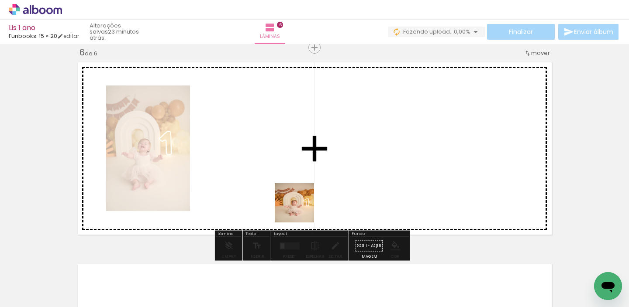
drag, startPoint x: 271, startPoint y: 278, endPoint x: 314, endPoint y: 185, distance: 102.5
click at [314, 186] on quentale-workspace at bounding box center [314, 153] width 629 height 307
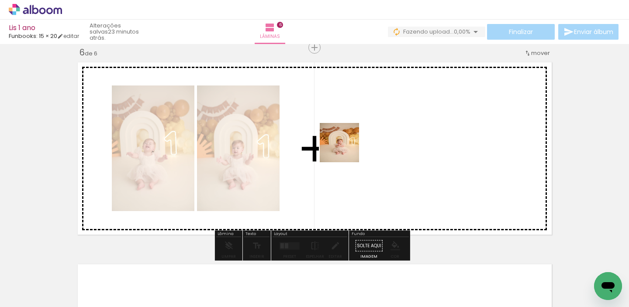
drag, startPoint x: 314, startPoint y: 285, endPoint x: 347, endPoint y: 146, distance: 142.5
click at [347, 146] on quentale-workspace at bounding box center [314, 153] width 629 height 307
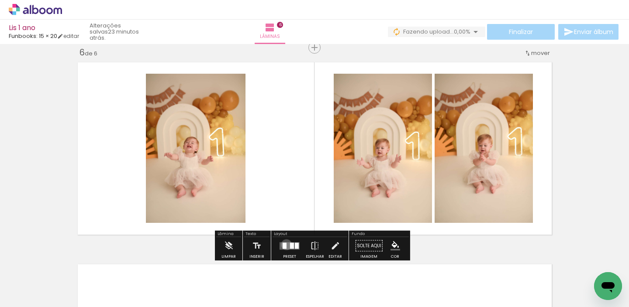
click at [284, 244] on quentale-layouter at bounding box center [289, 245] width 20 height 7
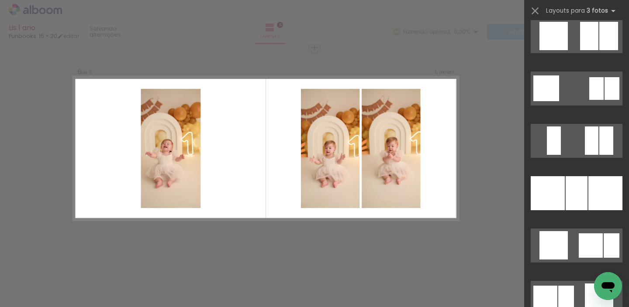
scroll to position [1058, 0]
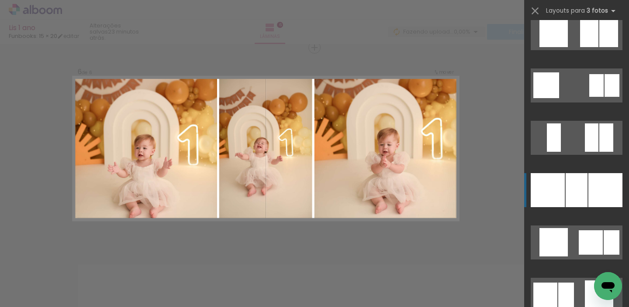
click at [570, 194] on div at bounding box center [576, 190] width 22 height 34
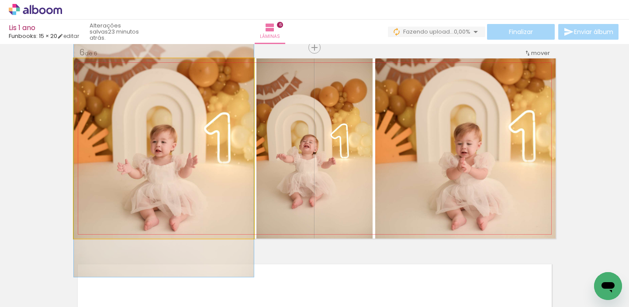
drag, startPoint x: 216, startPoint y: 181, endPoint x: 222, endPoint y: 175, distance: 8.3
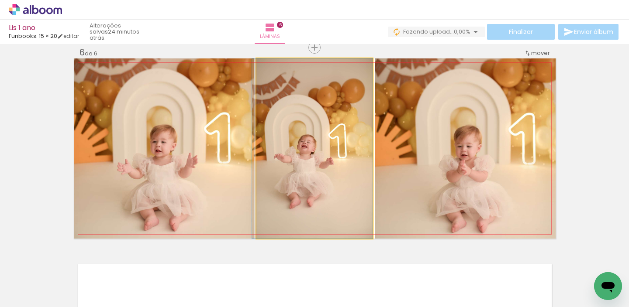
drag, startPoint x: 338, startPoint y: 171, endPoint x: 323, endPoint y: 170, distance: 14.4
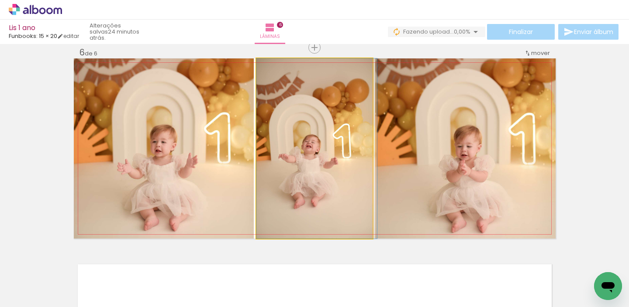
drag, startPoint x: 323, startPoint y: 170, endPoint x: 337, endPoint y: 171, distance: 13.1
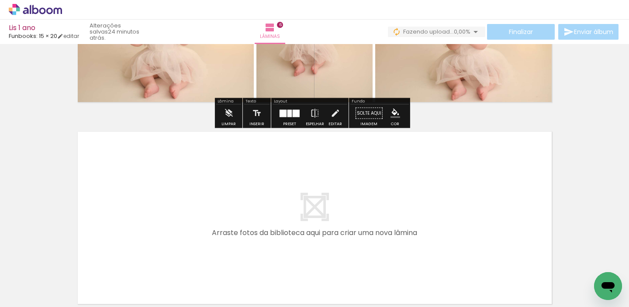
scroll to position [1240, 0]
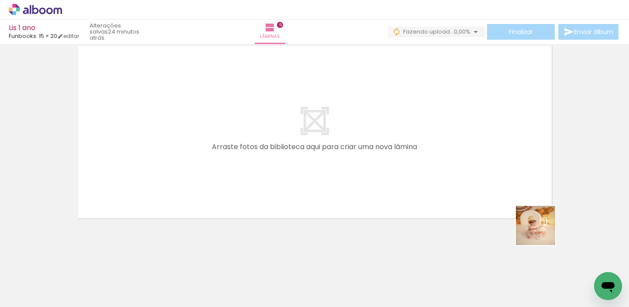
drag, startPoint x: 546, startPoint y: 248, endPoint x: 501, endPoint y: 178, distance: 83.4
click at [501, 178] on quentale-workspace at bounding box center [314, 153] width 629 height 307
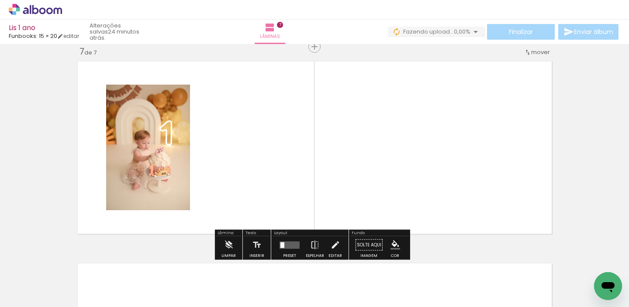
scroll to position [1223, 0]
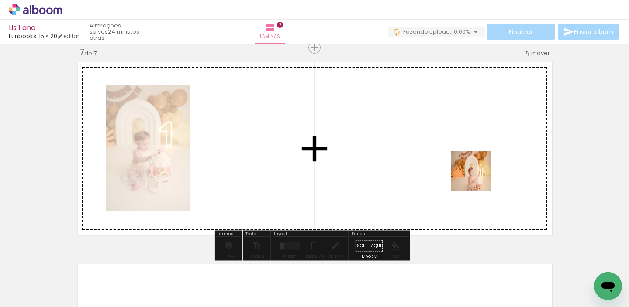
drag, startPoint x: 588, startPoint y: 271, endPoint x: 473, endPoint y: 178, distance: 148.3
click at [473, 178] on quentale-workspace at bounding box center [314, 153] width 629 height 307
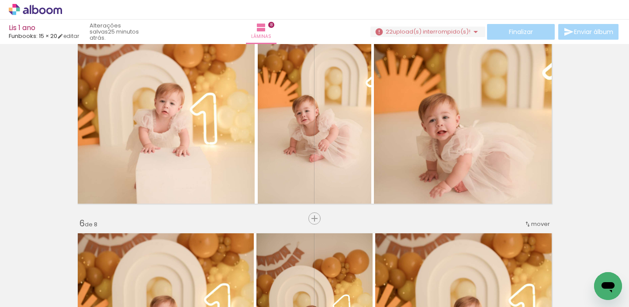
scroll to position [1218, 0]
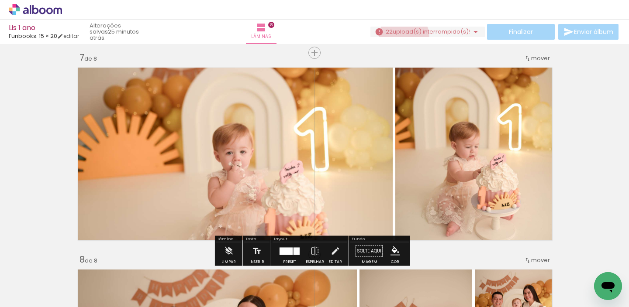
click at [401, 36] on paper-button "22 upload(s) interrompido(s)! 0,00%" at bounding box center [427, 32] width 115 height 10
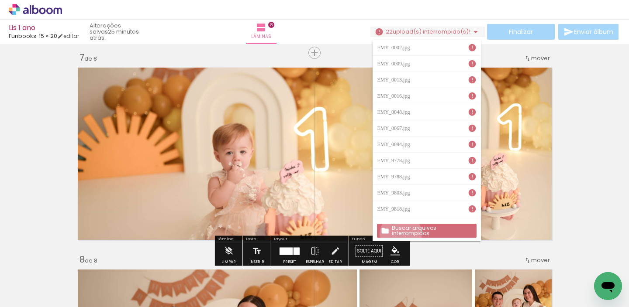
click at [401, 234] on paper-button "Buscar arquivos interrompidos" at bounding box center [426, 231] width 99 height 14
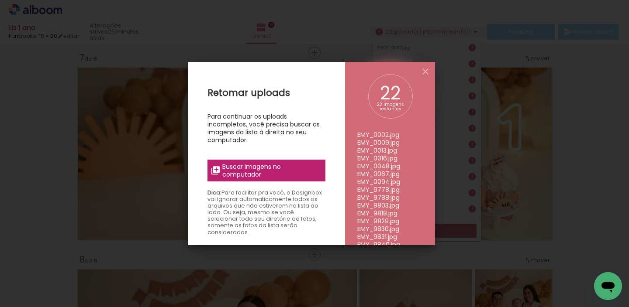
click at [290, 172] on span "Buscar imagens no computador" at bounding box center [270, 171] width 97 height 16
click at [0, 0] on input "file" at bounding box center [0, 0] width 0 height 0
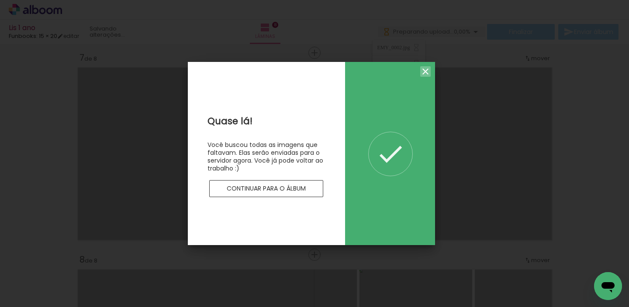
click at [424, 69] on iron-icon at bounding box center [425, 71] width 10 height 10
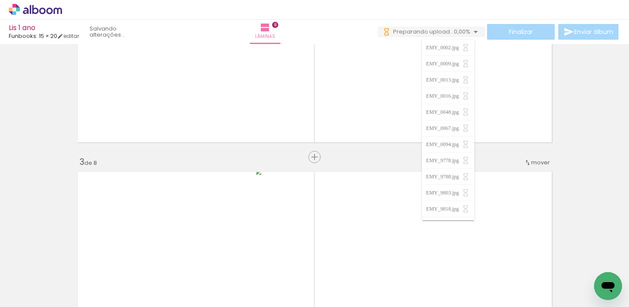
scroll to position [0, 0]
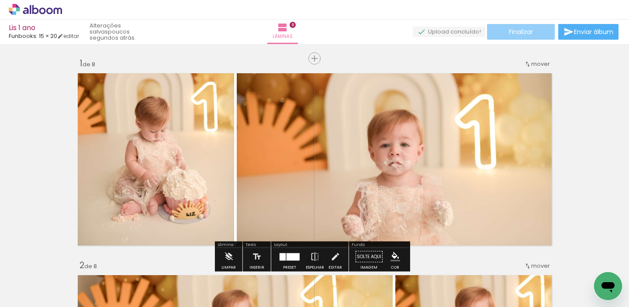
click at [498, 30] on paper-button "Finalizar" at bounding box center [521, 32] width 68 height 16
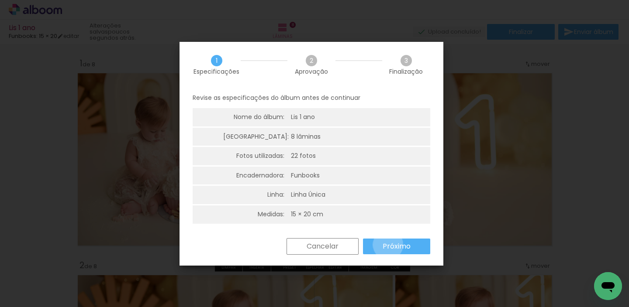
click at [0, 0] on slot "Próximo" at bounding box center [0, 0] width 0 height 0
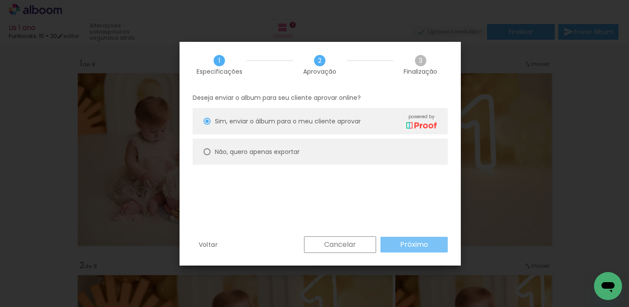
drag, startPoint x: 388, startPoint y: 245, endPoint x: 336, endPoint y: 82, distance: 171.3
click at [336, 82] on div "1 Especificações 2 Aprovação 3 Finalização Deseja enviar o album para seu clien…" at bounding box center [319, 154] width 281 height 224
click at [330, 159] on paper-radio-button "Não, quero apenas exportar" at bounding box center [319, 152] width 255 height 26
type paper-radio-button "on"
click at [389, 250] on paper-button "Próximo" at bounding box center [413, 245] width 67 height 16
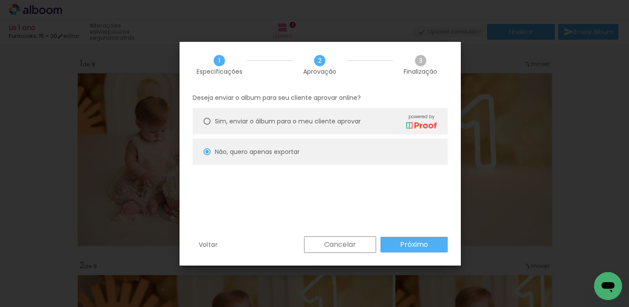
type input "Alta, 300 DPI"
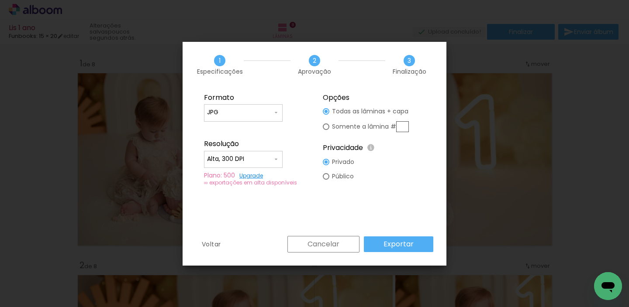
click at [389, 250] on paper-button "Exportar" at bounding box center [398, 245] width 69 height 16
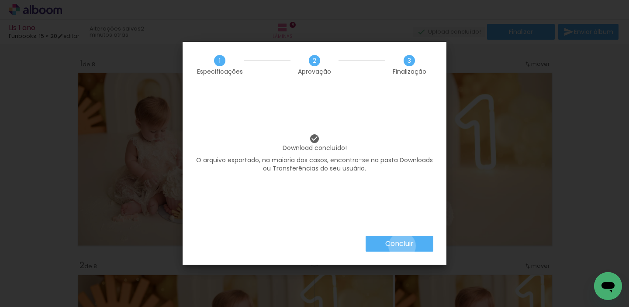
click at [0, 0] on slot "Concluir" at bounding box center [0, 0] width 0 height 0
